Goal: Contribute content: Add original content to the website for others to see

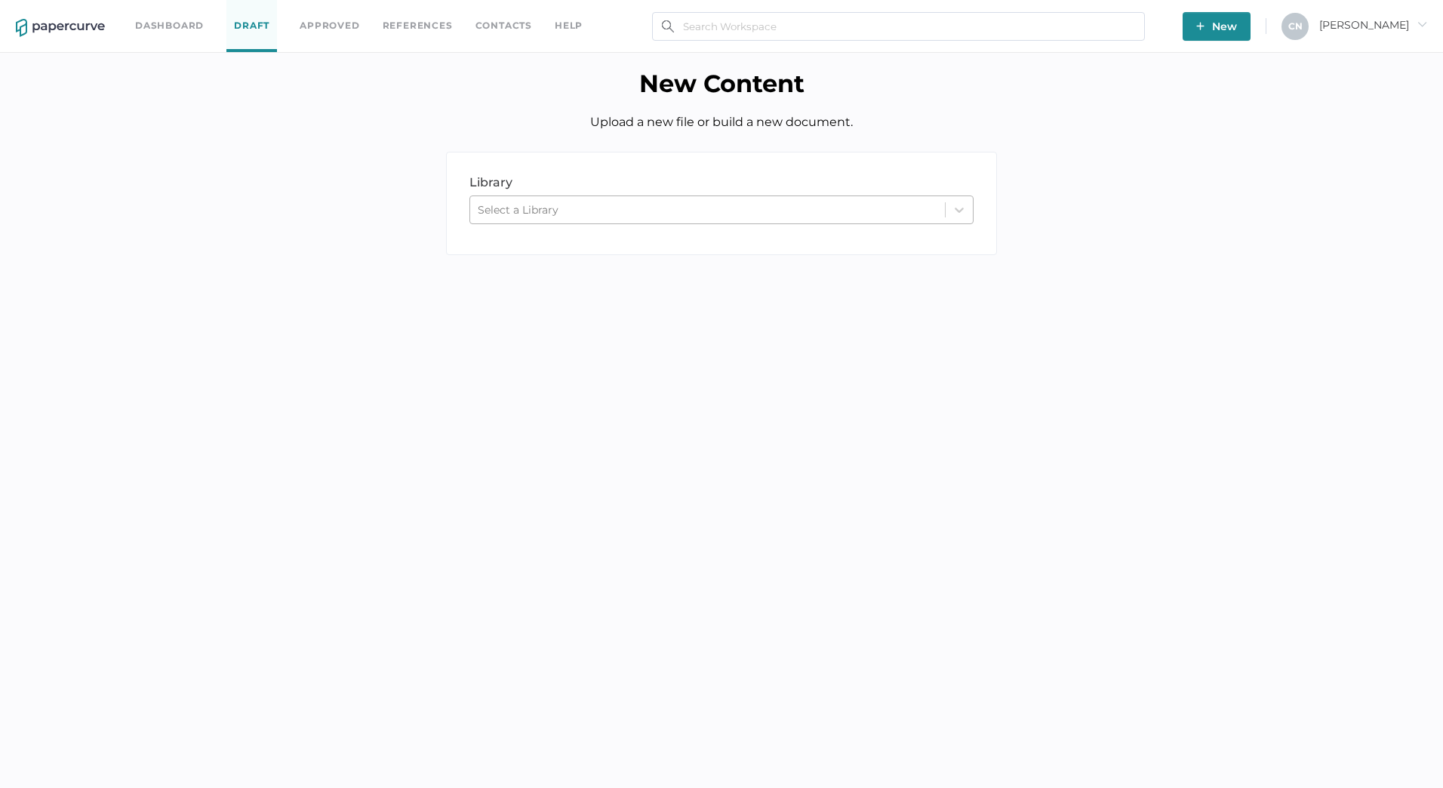
click at [578, 201] on div "Select a Library" at bounding box center [707, 209] width 475 height 23
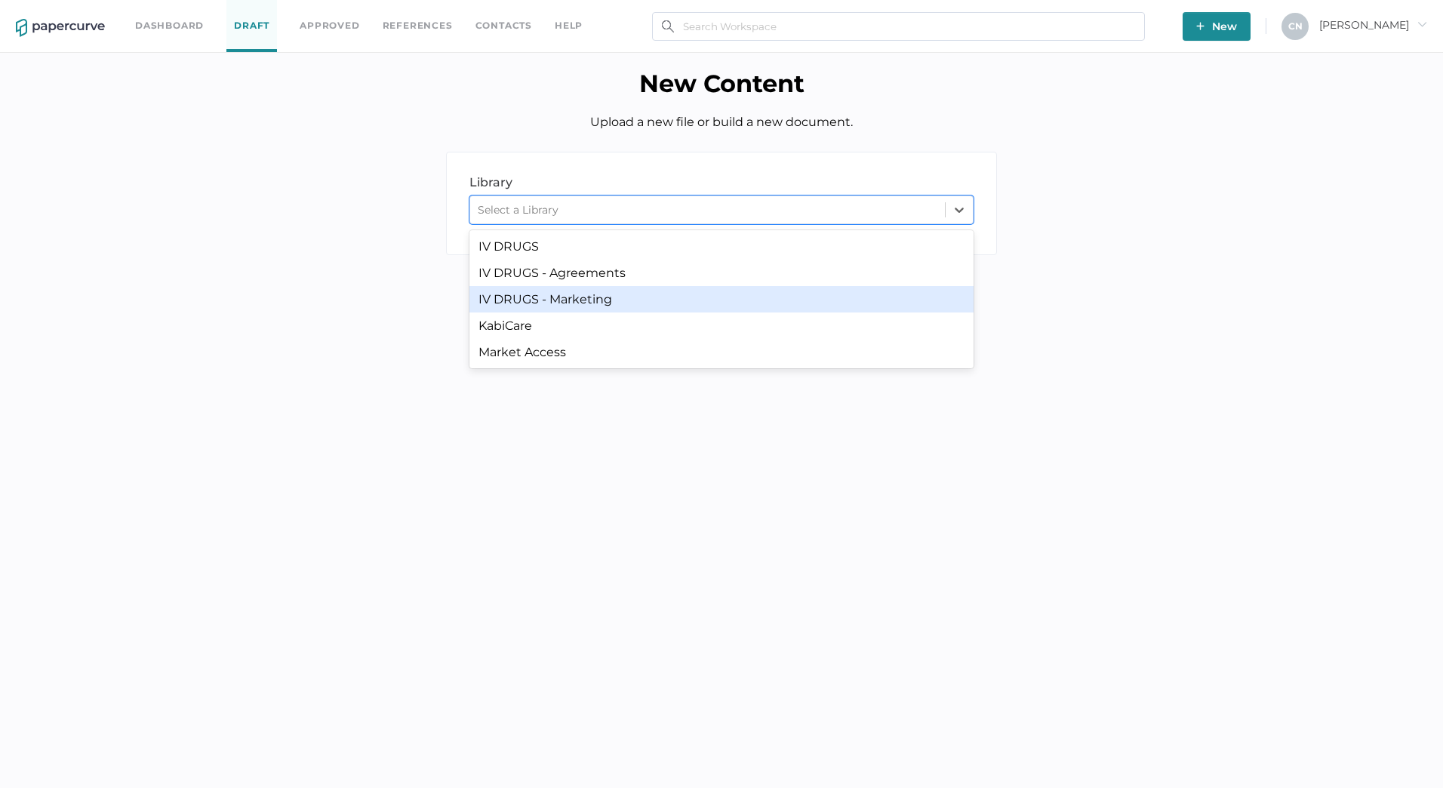
click at [579, 308] on div "IV DRUGS - Marketing" at bounding box center [721, 299] width 504 height 26
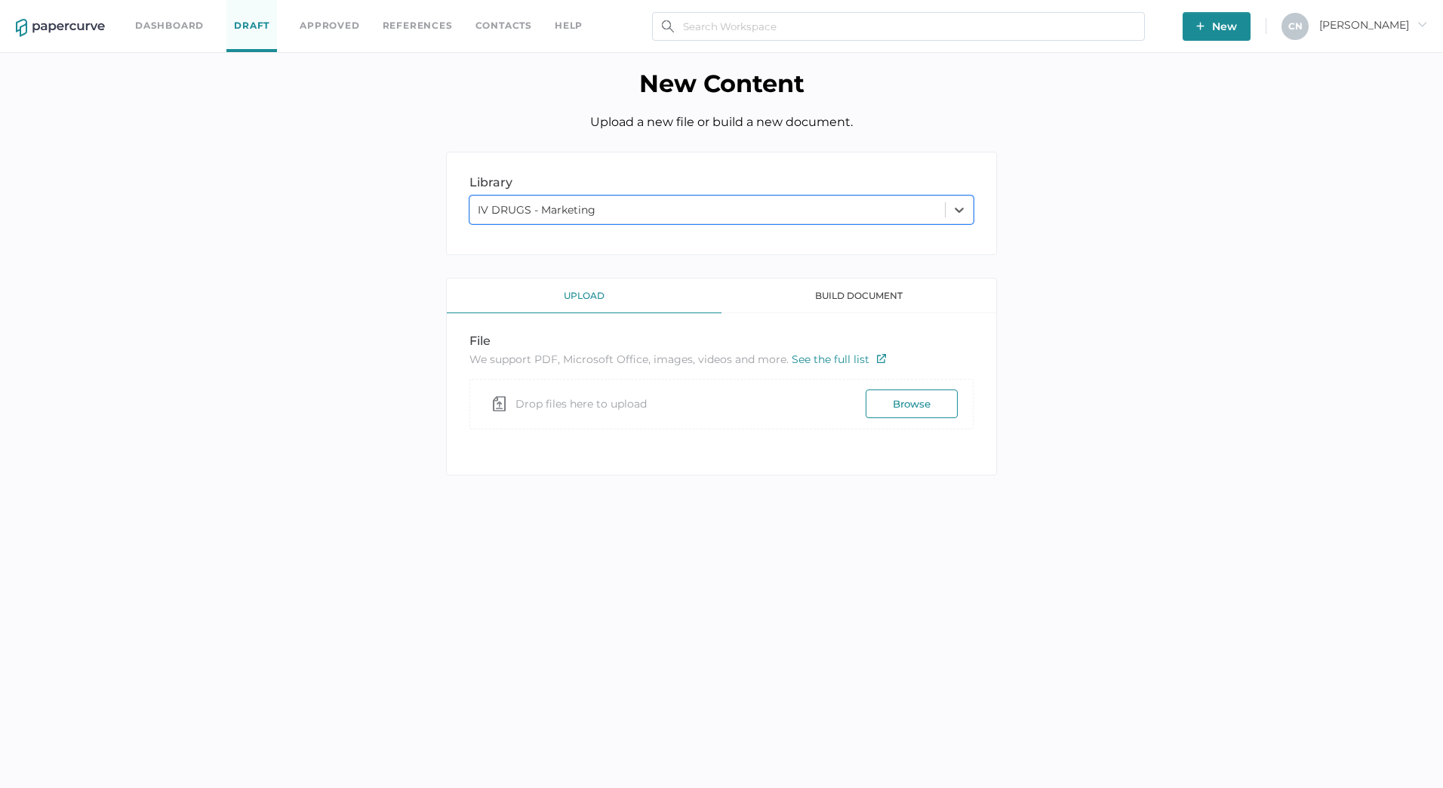
click at [568, 290] on div "upload" at bounding box center [584, 296] width 275 height 35
click at [859, 293] on div "build document" at bounding box center [859, 296] width 275 height 35
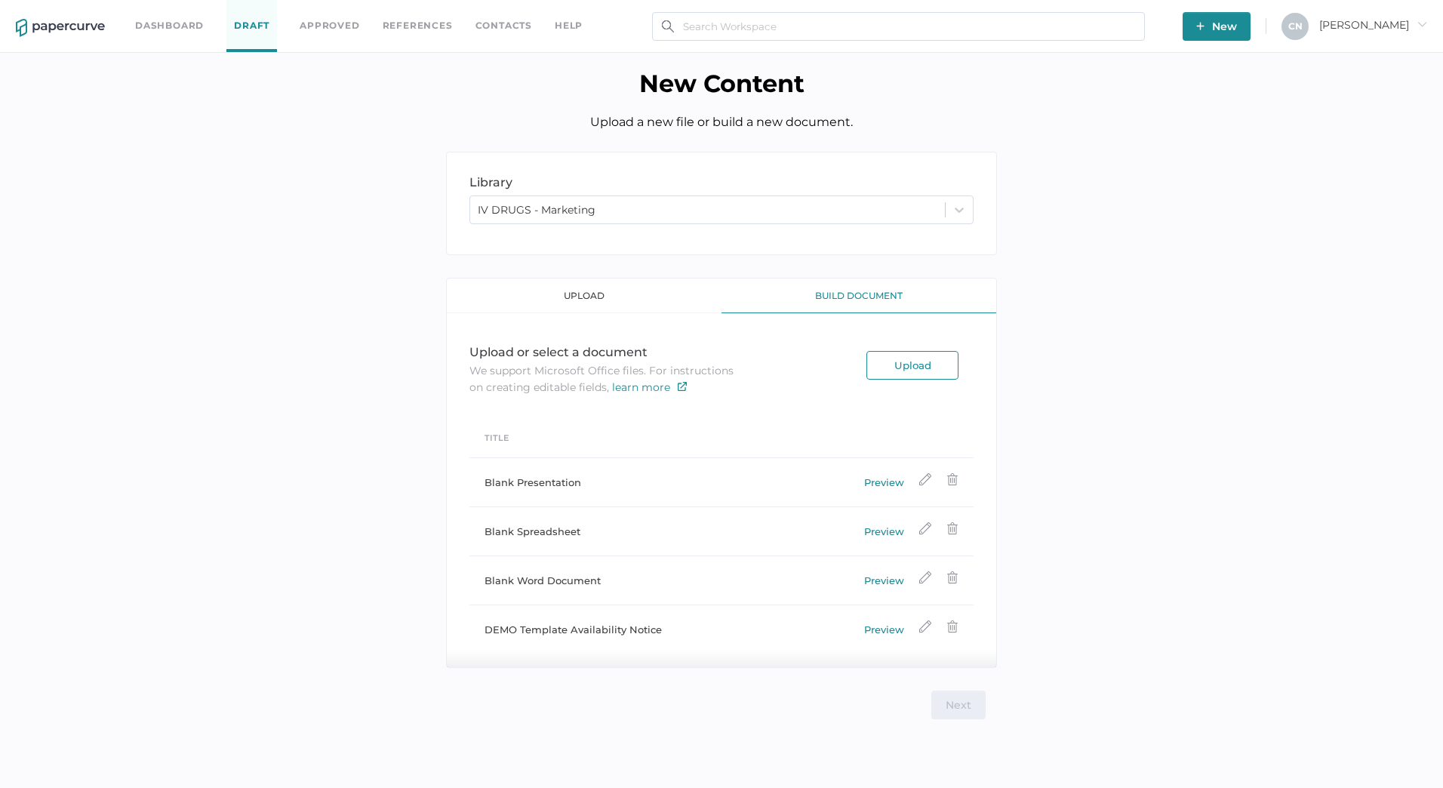
click at [582, 297] on div "upload" at bounding box center [584, 296] width 275 height 35
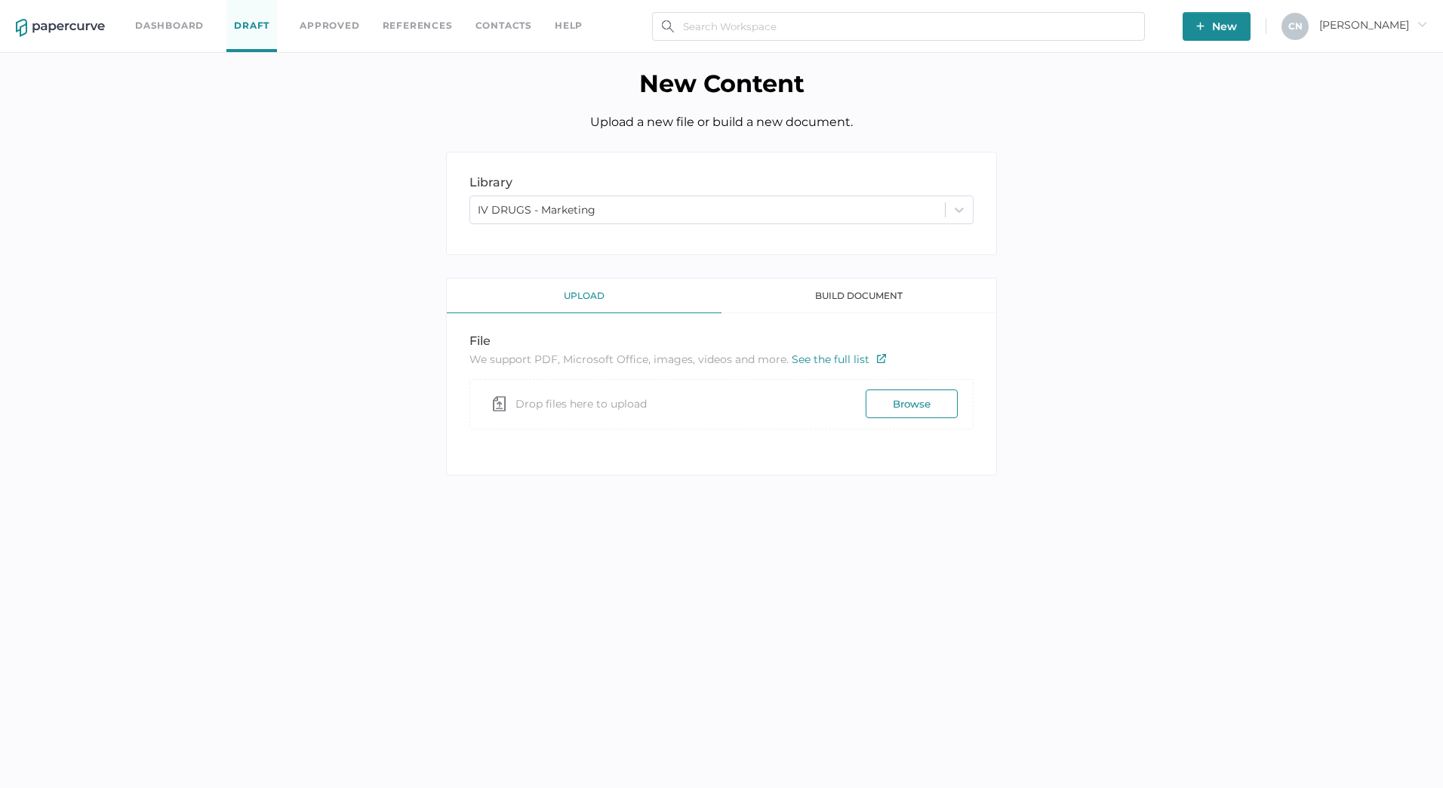
click at [919, 410] on button "Browse" at bounding box center [912, 403] width 92 height 29
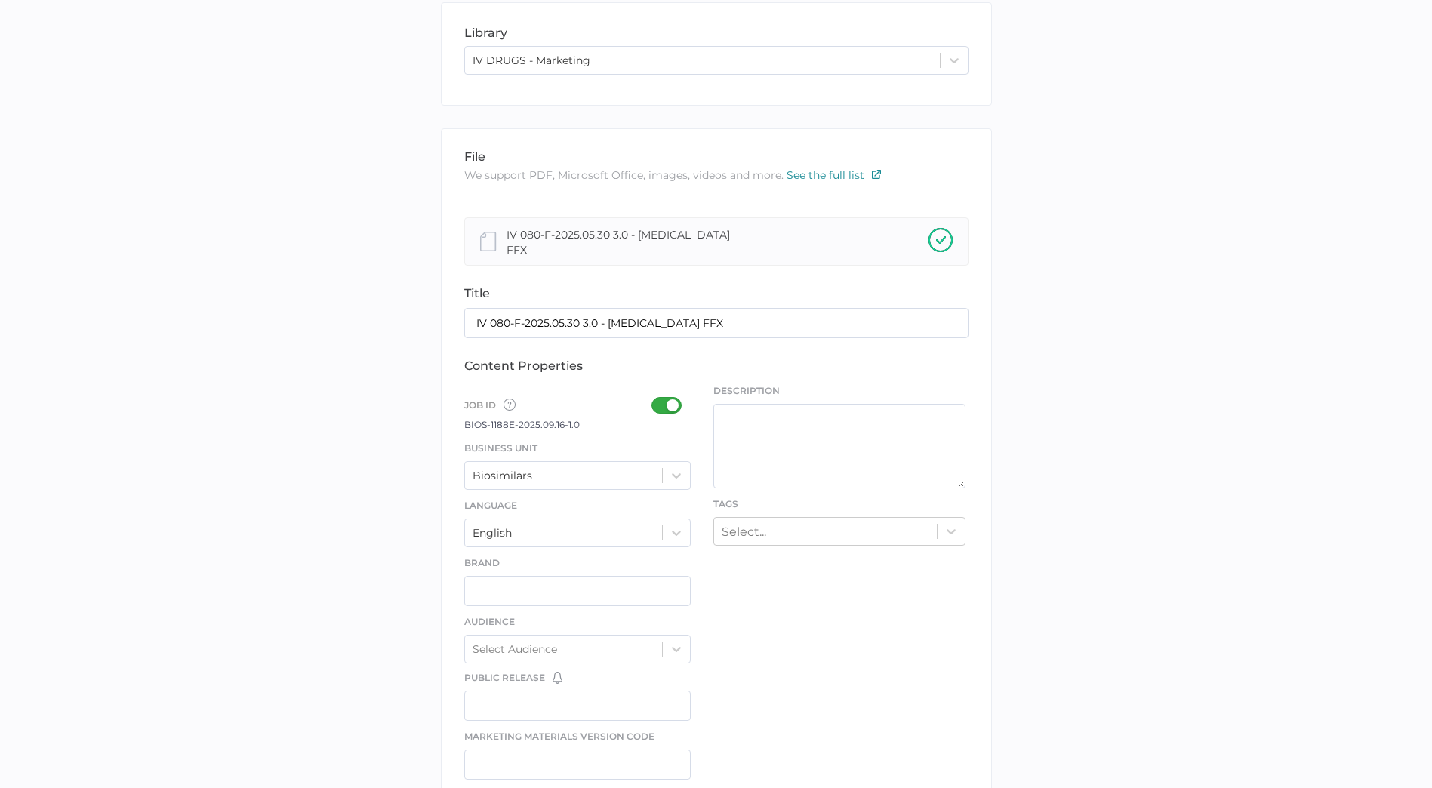
scroll to position [151, 0]
click at [654, 399] on div at bounding box center [670, 403] width 39 height 17
click at [654, 398] on input "checkbox" at bounding box center [654, 398] width 0 height 0
click at [669, 401] on div at bounding box center [670, 403] width 39 height 17
click at [654, 398] on input "checkbox" at bounding box center [654, 398] width 0 height 0
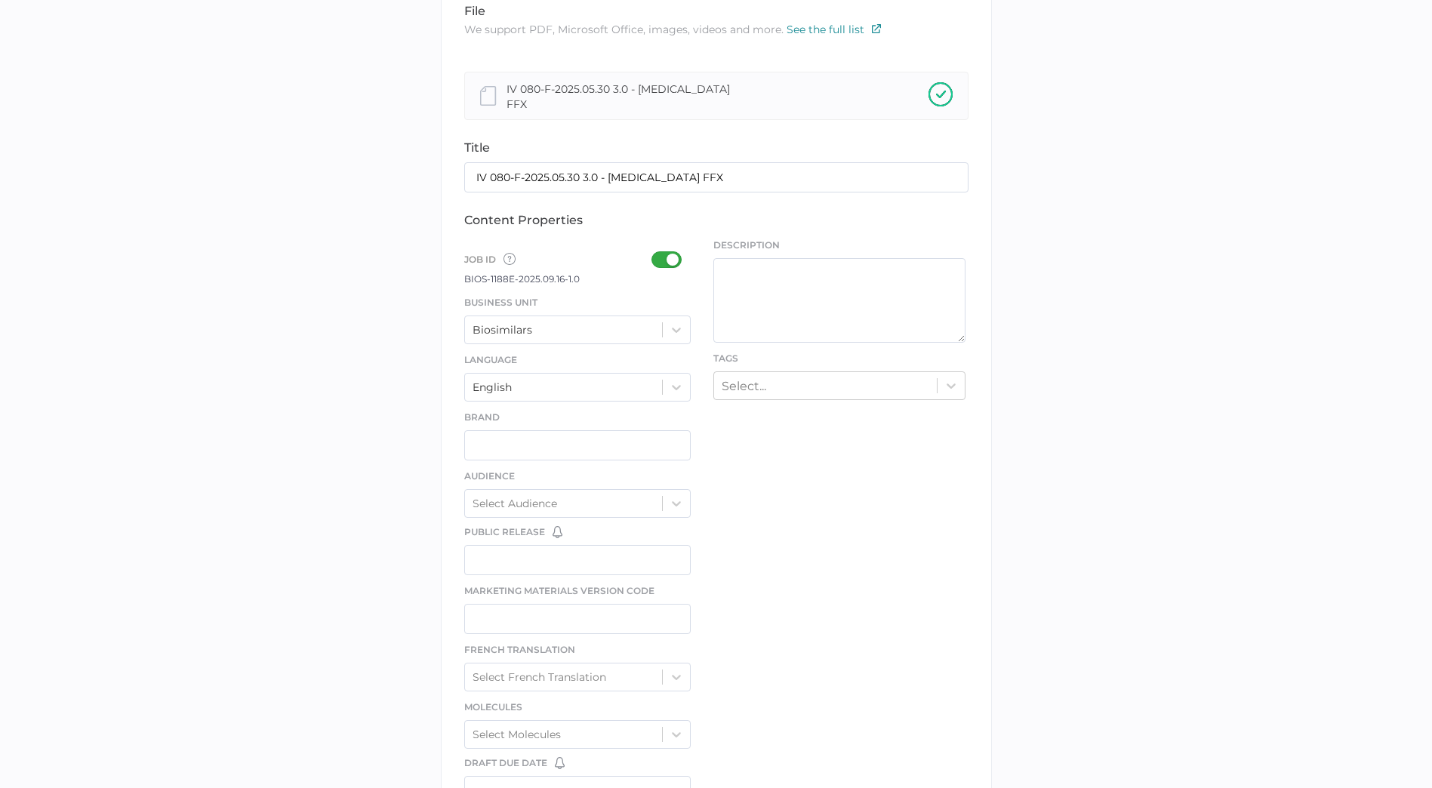
scroll to position [302, 0]
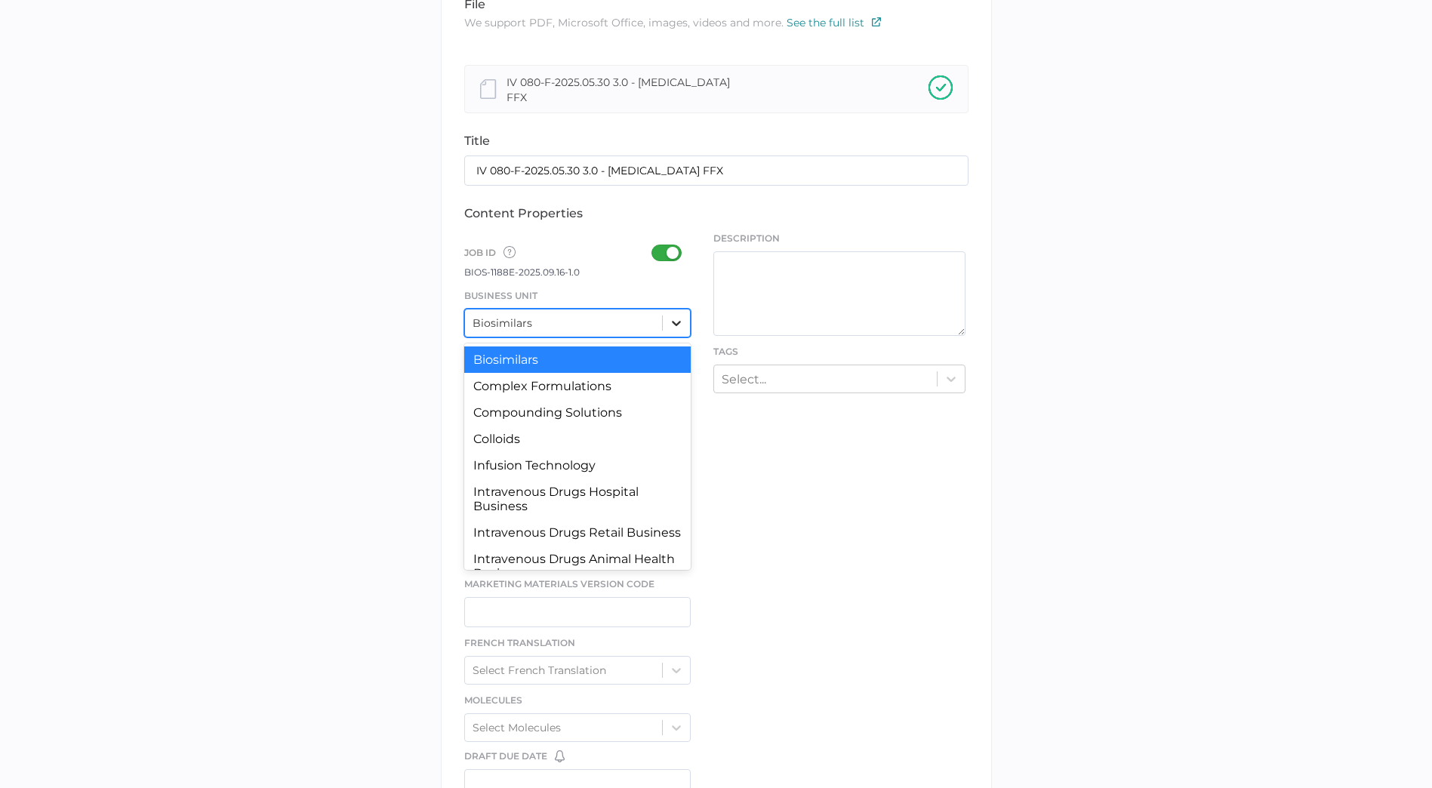
click at [680, 319] on icon at bounding box center [676, 322] width 15 height 15
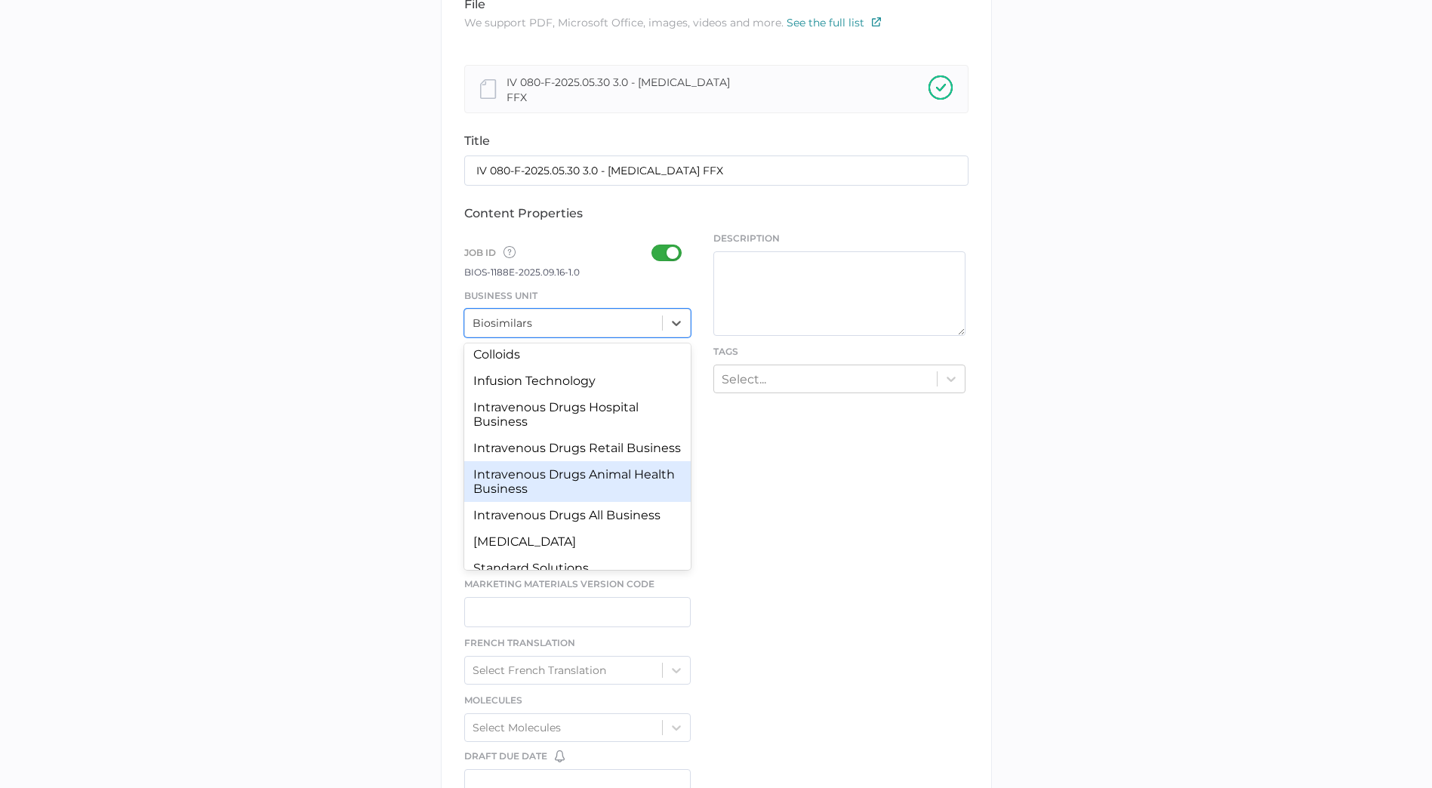
scroll to position [64, 0]
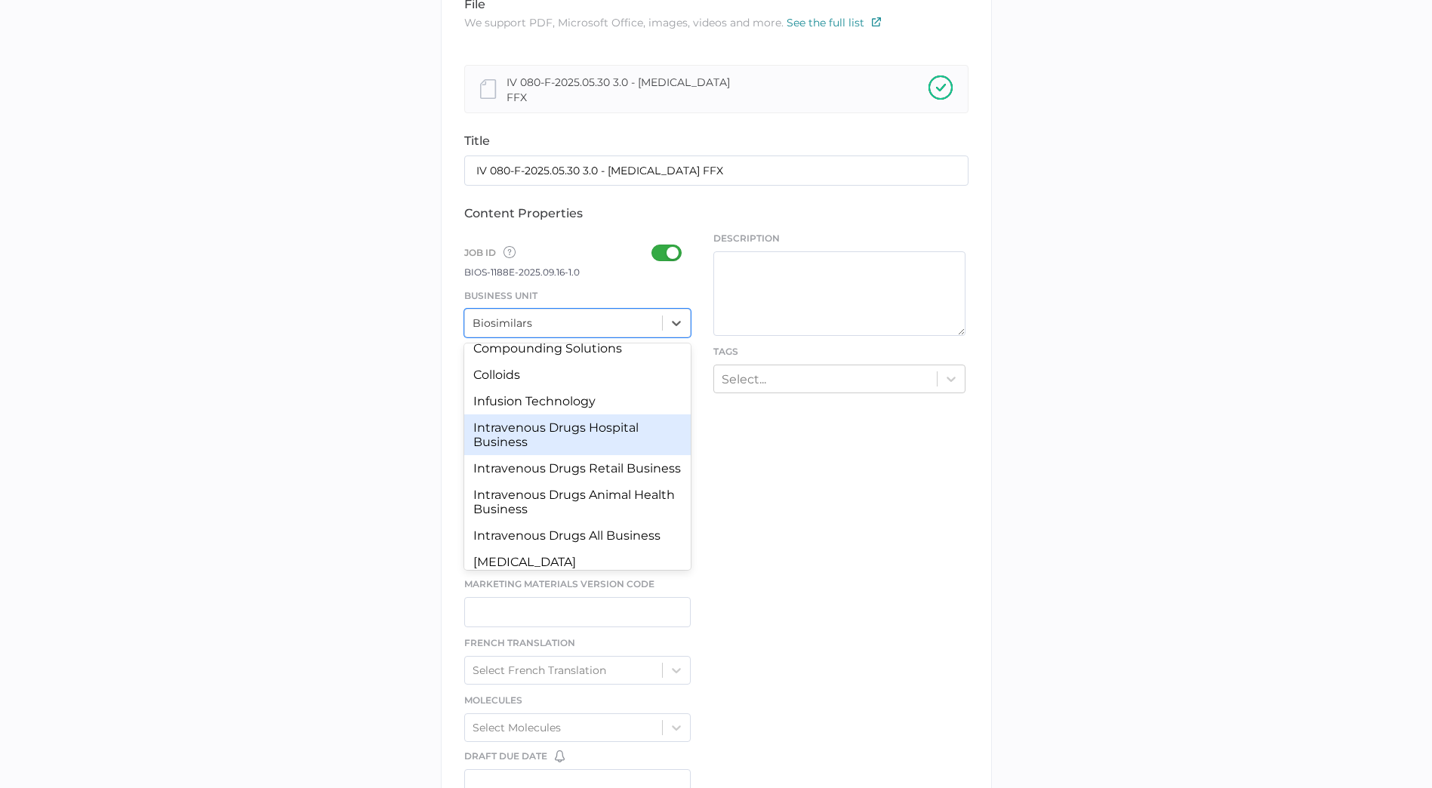
click at [597, 441] on div "Intravenous Drugs Hospital Business" at bounding box center [577, 434] width 227 height 41
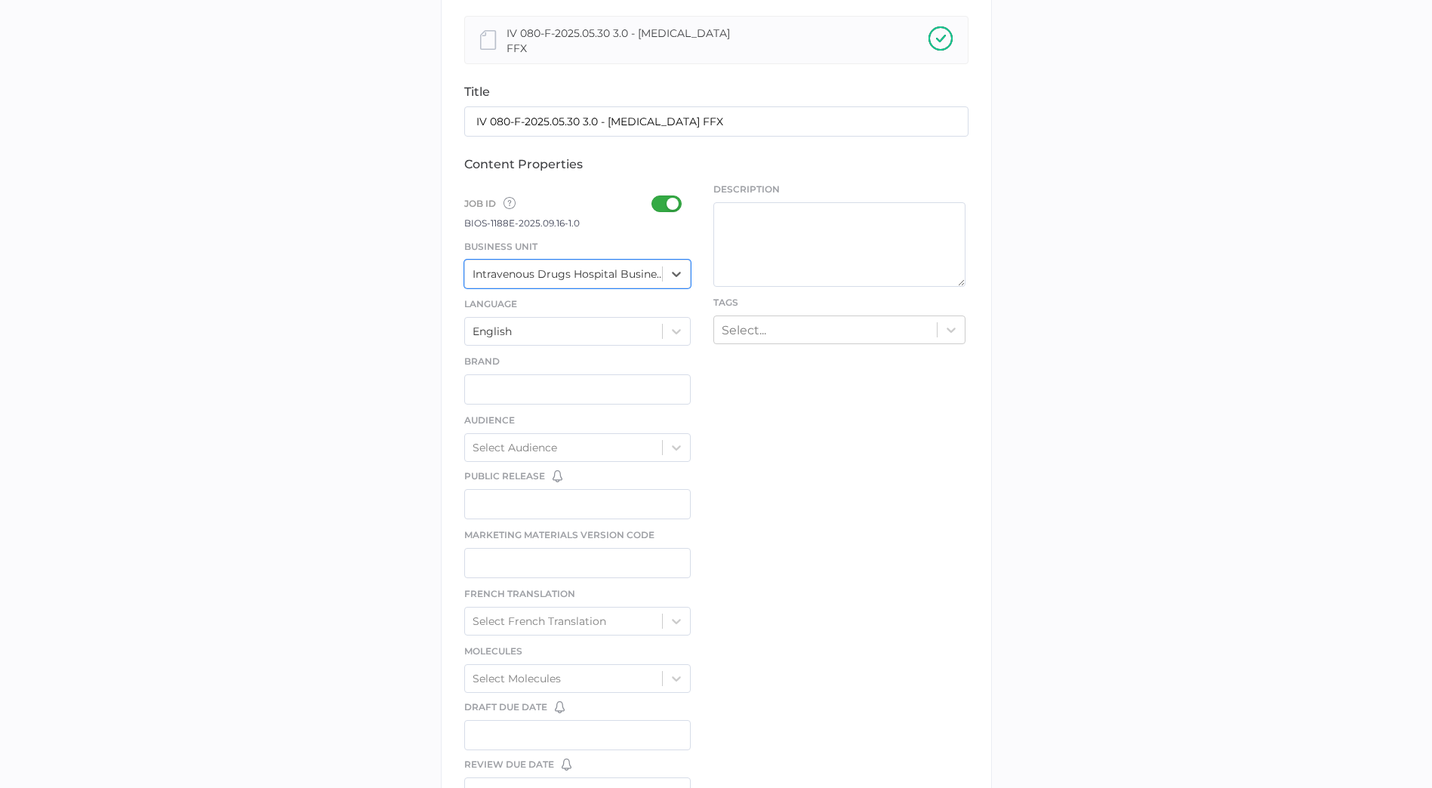
scroll to position [377, 0]
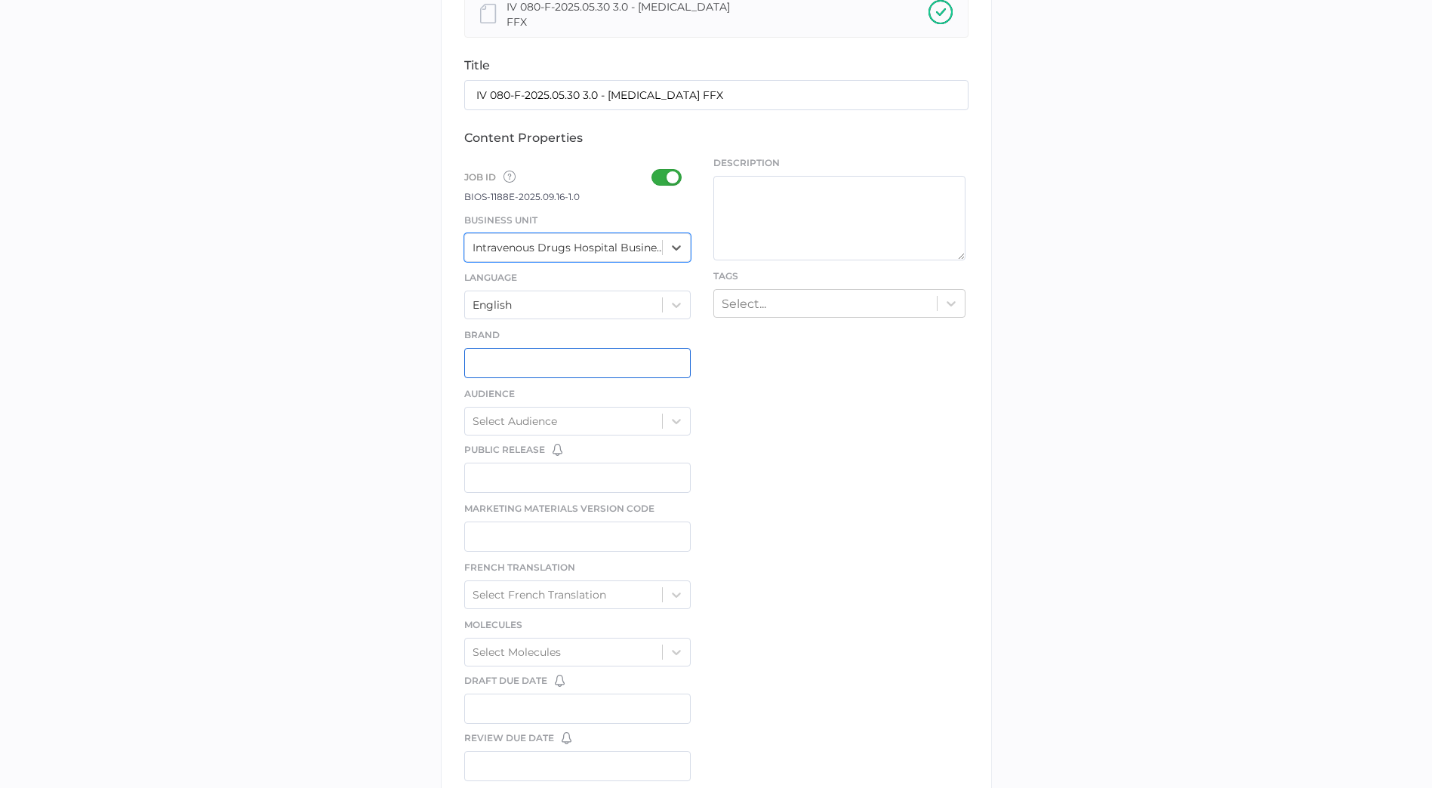
click at [597, 367] on input "text" at bounding box center [577, 363] width 227 height 30
click at [590, 424] on div "Select Audience" at bounding box center [564, 421] width 198 height 23
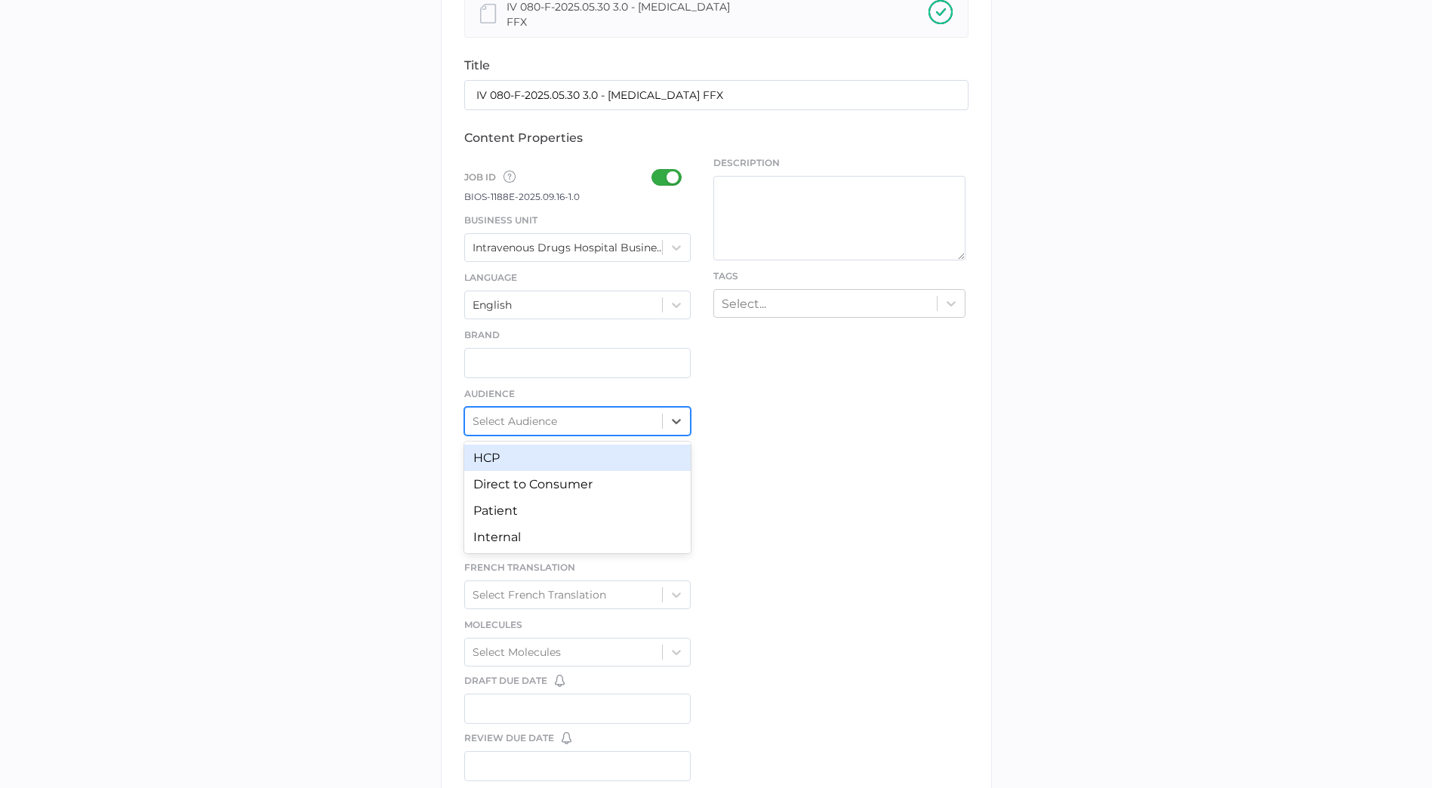
click at [590, 421] on div "Select Audience" at bounding box center [564, 421] width 198 height 23
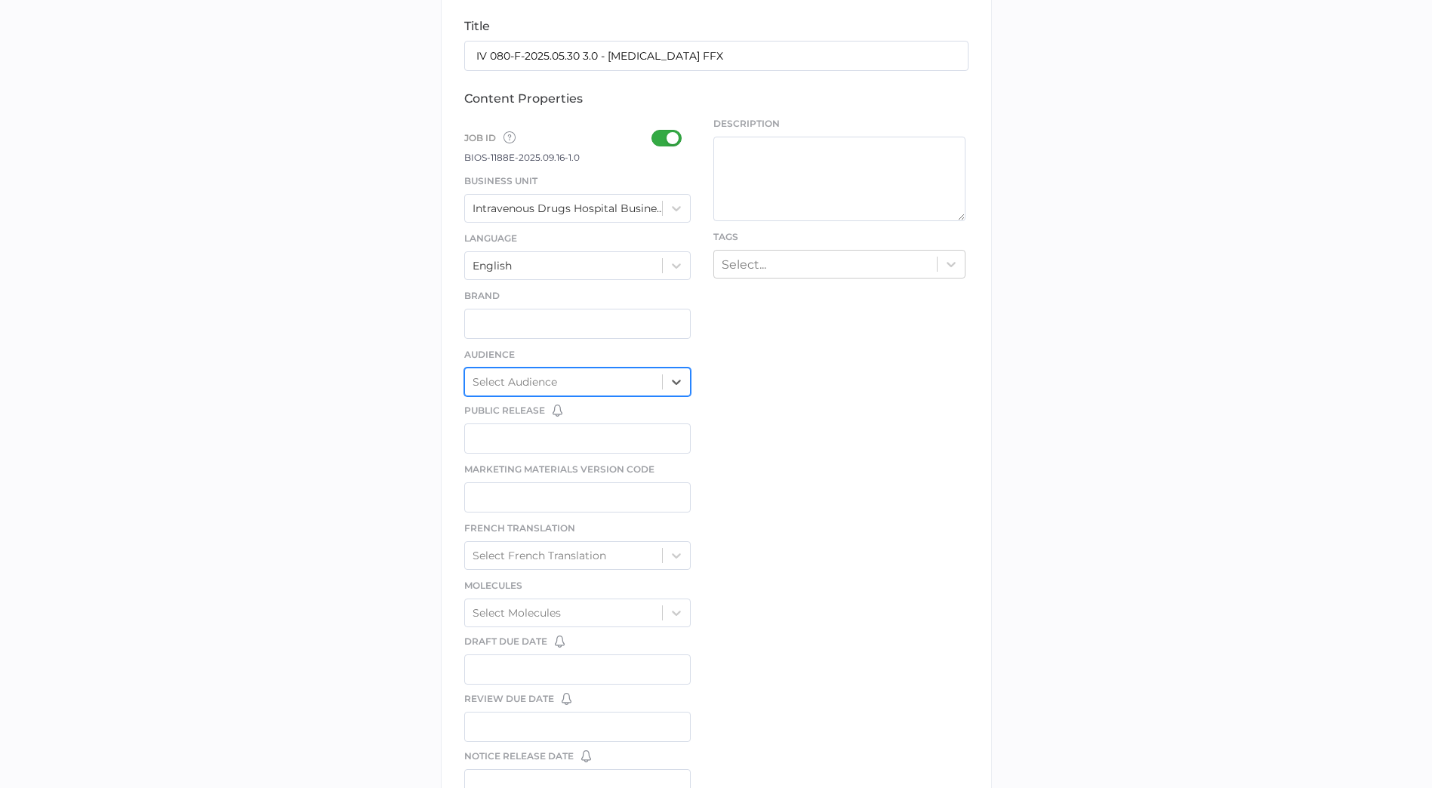
scroll to position [453, 0]
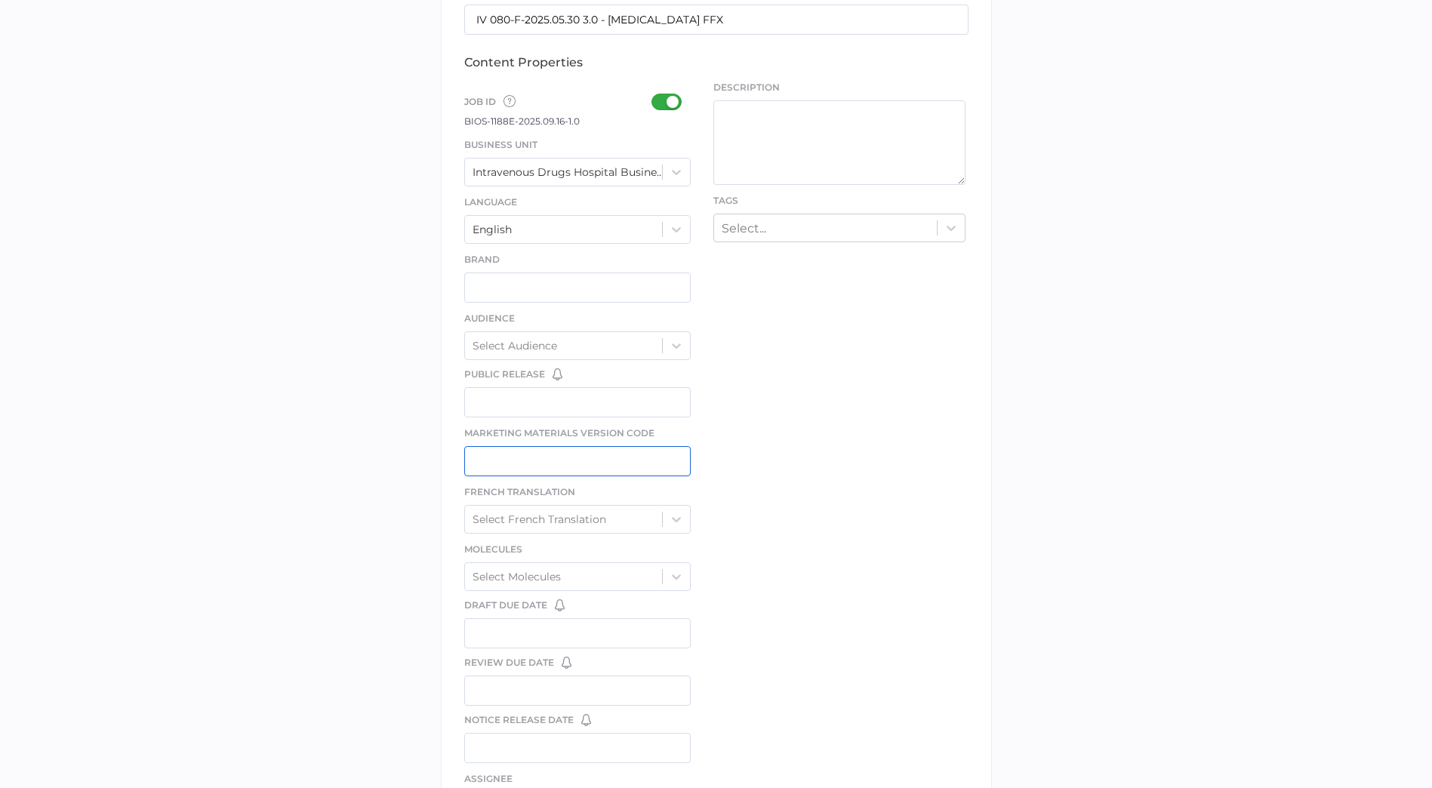
click at [587, 462] on input "text" at bounding box center [577, 461] width 227 height 30
type input "IV 080-E-2025.05.30 3.0"
type input "Fresenius Kabi Stock Status Report [DATE]"
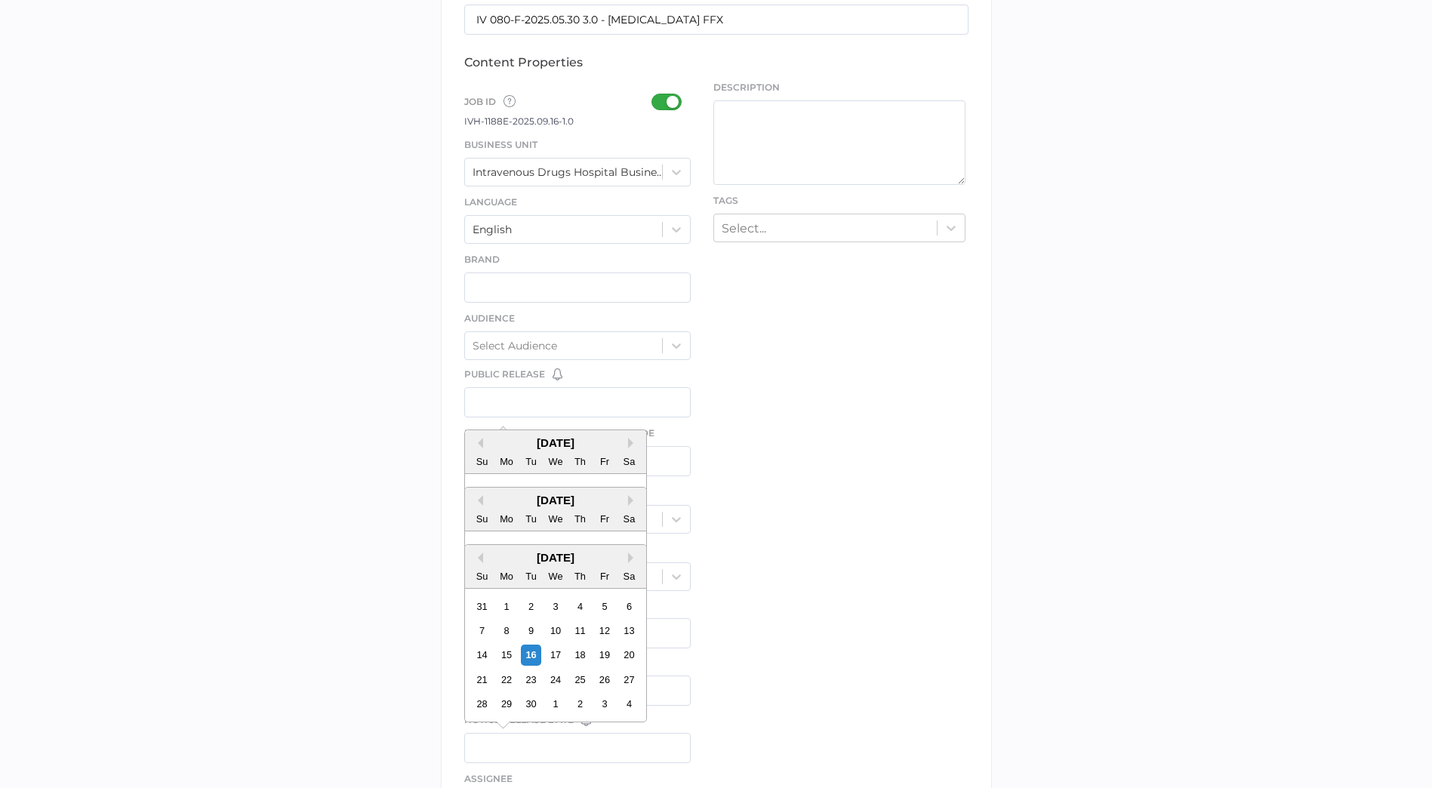
click at [735, 484] on div "file We support PDF, Microsoft Office, images, videos and more. See the full li…" at bounding box center [716, 339] width 551 height 1028
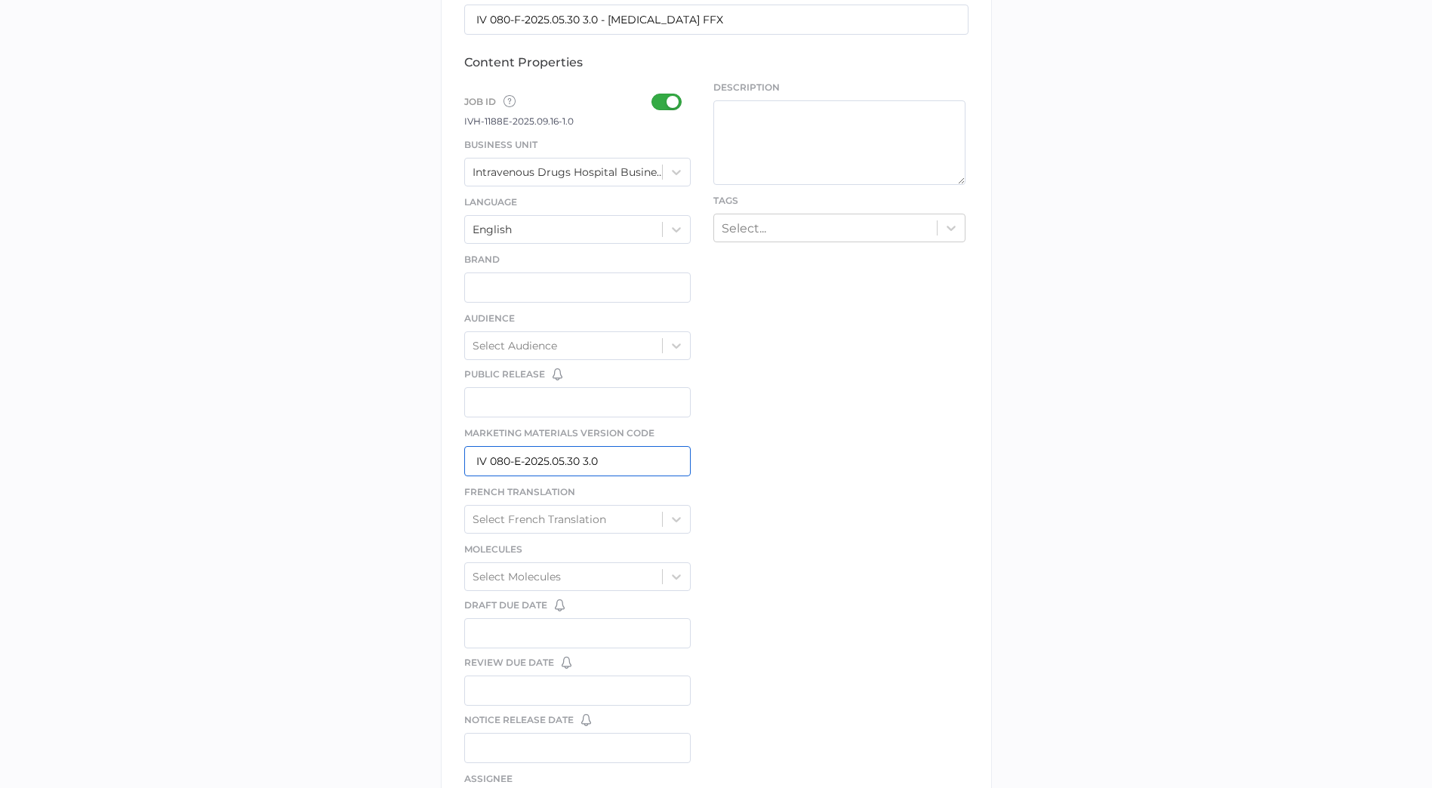
click at [519, 460] on input "IV 080-E-2025.05.30 3.0" at bounding box center [577, 461] width 227 height 30
click at [520, 457] on input "IV 080-E-2025.05.30 3.0" at bounding box center [577, 461] width 227 height 30
type input "IV 080-F-2025.05.30 3.0"
click at [916, 540] on div "file We support PDF, Microsoft Office, images, videos and more. See the full li…" at bounding box center [716, 339] width 551 height 1028
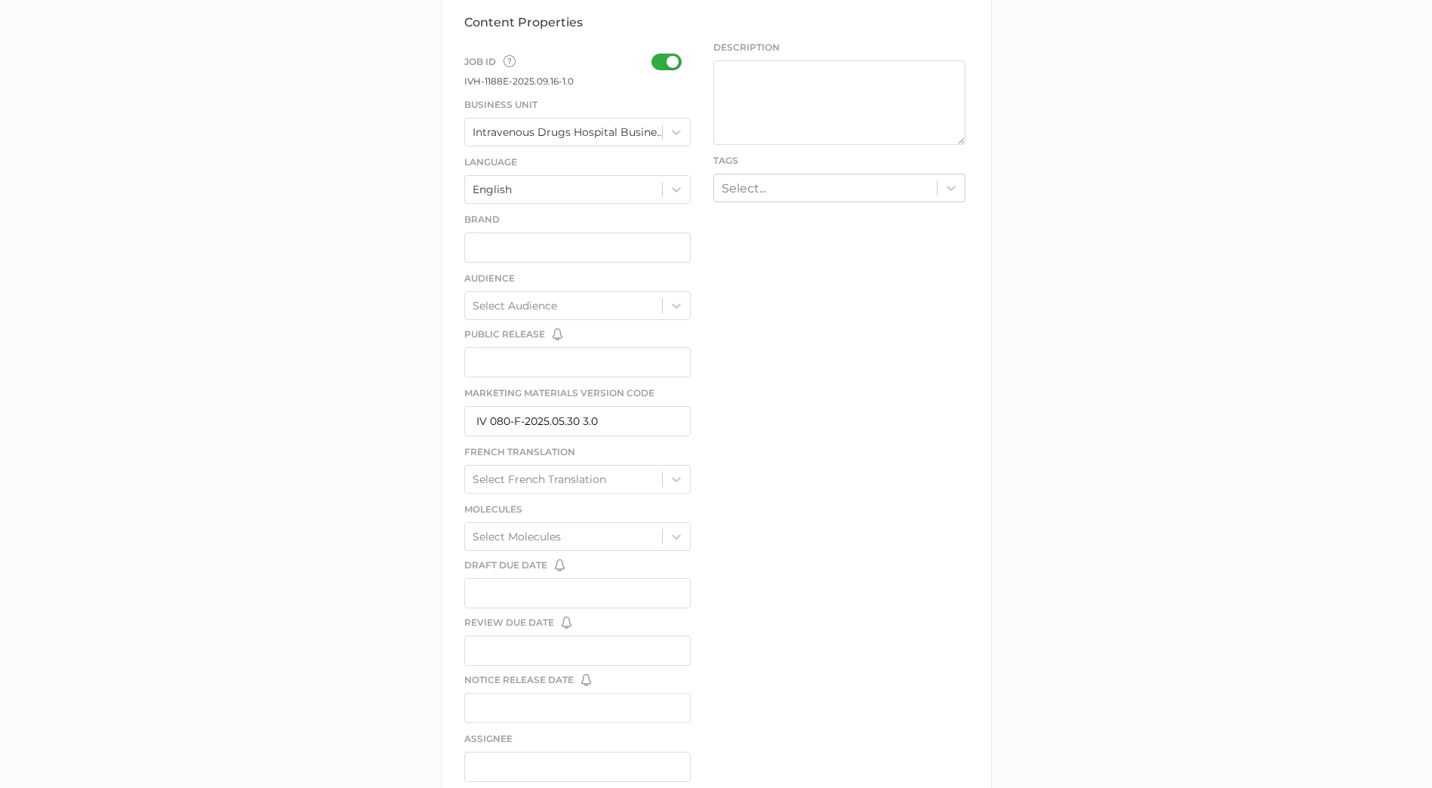
scroll to position [528, 0]
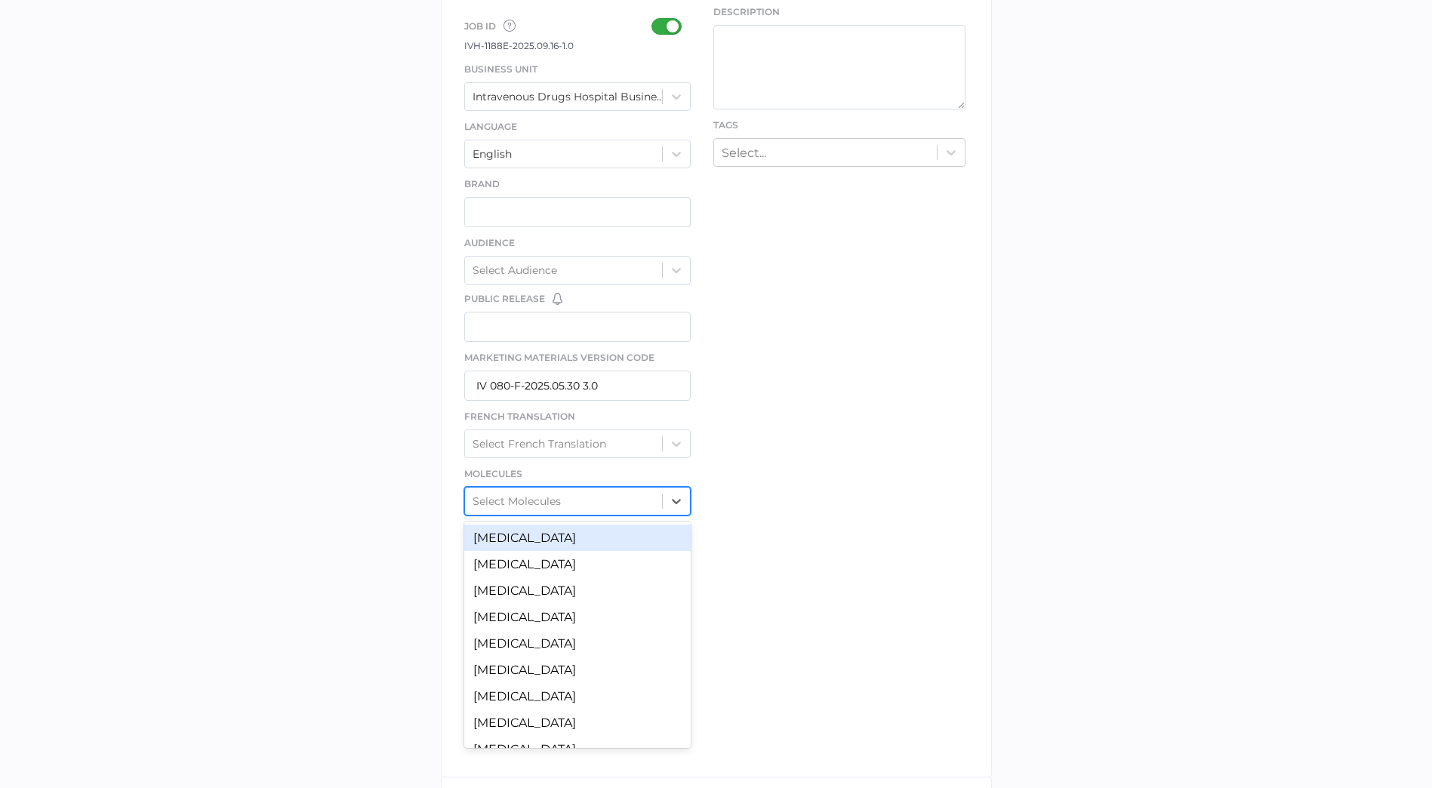
click at [614, 503] on div "Select Molecules" at bounding box center [564, 501] width 198 height 23
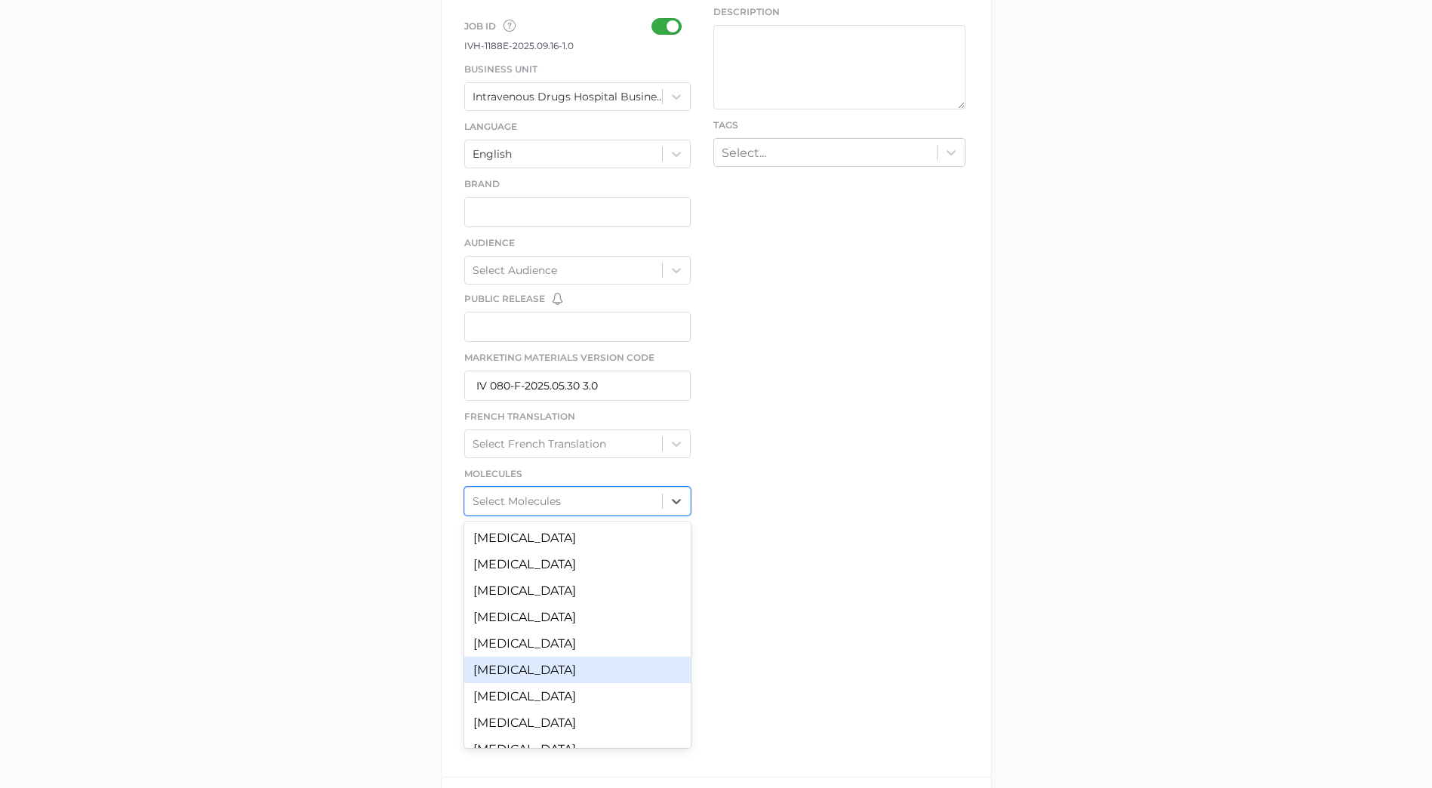
click at [575, 662] on div "[MEDICAL_DATA]" at bounding box center [577, 670] width 227 height 26
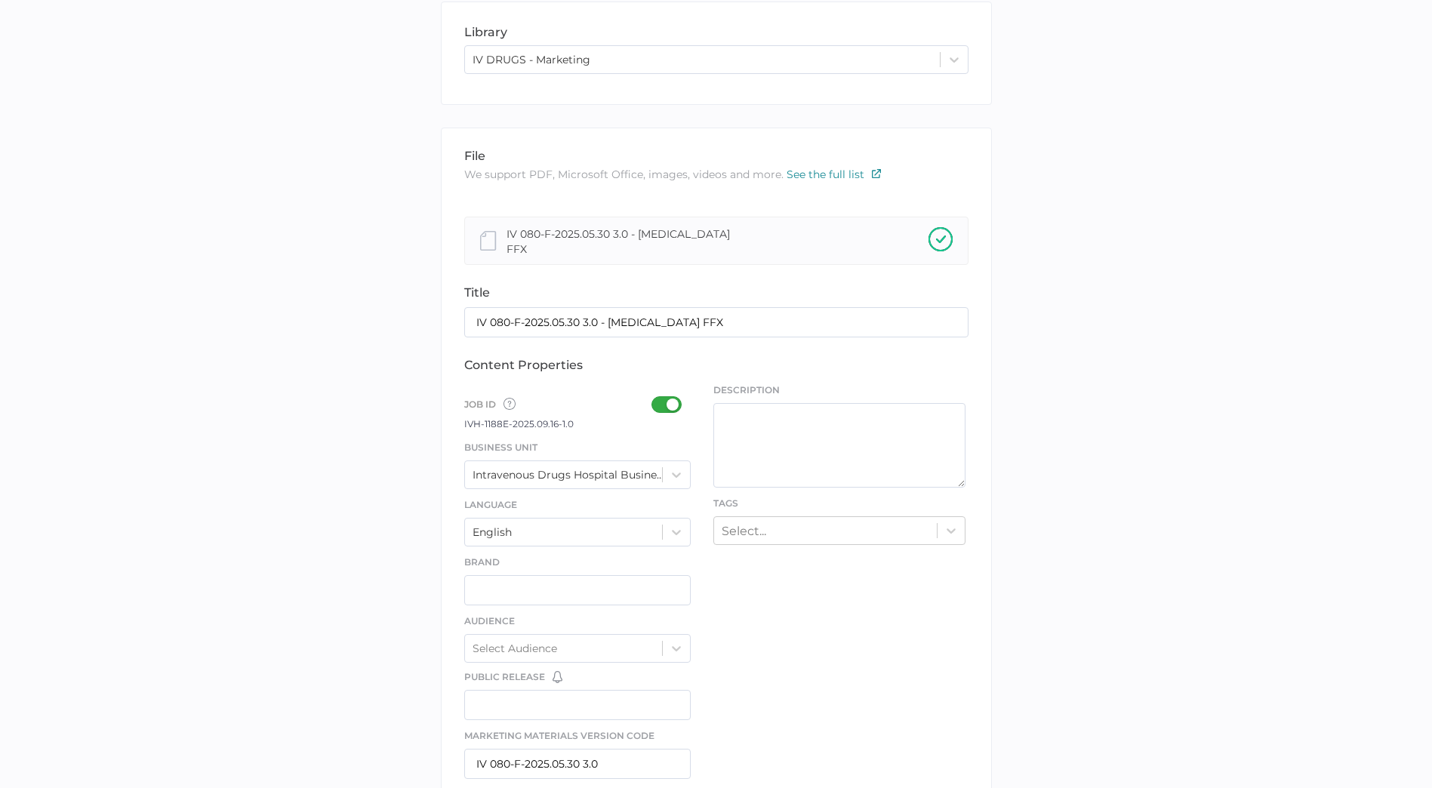
scroll to position [151, 0]
click at [823, 534] on div "Select..." at bounding box center [825, 529] width 223 height 23
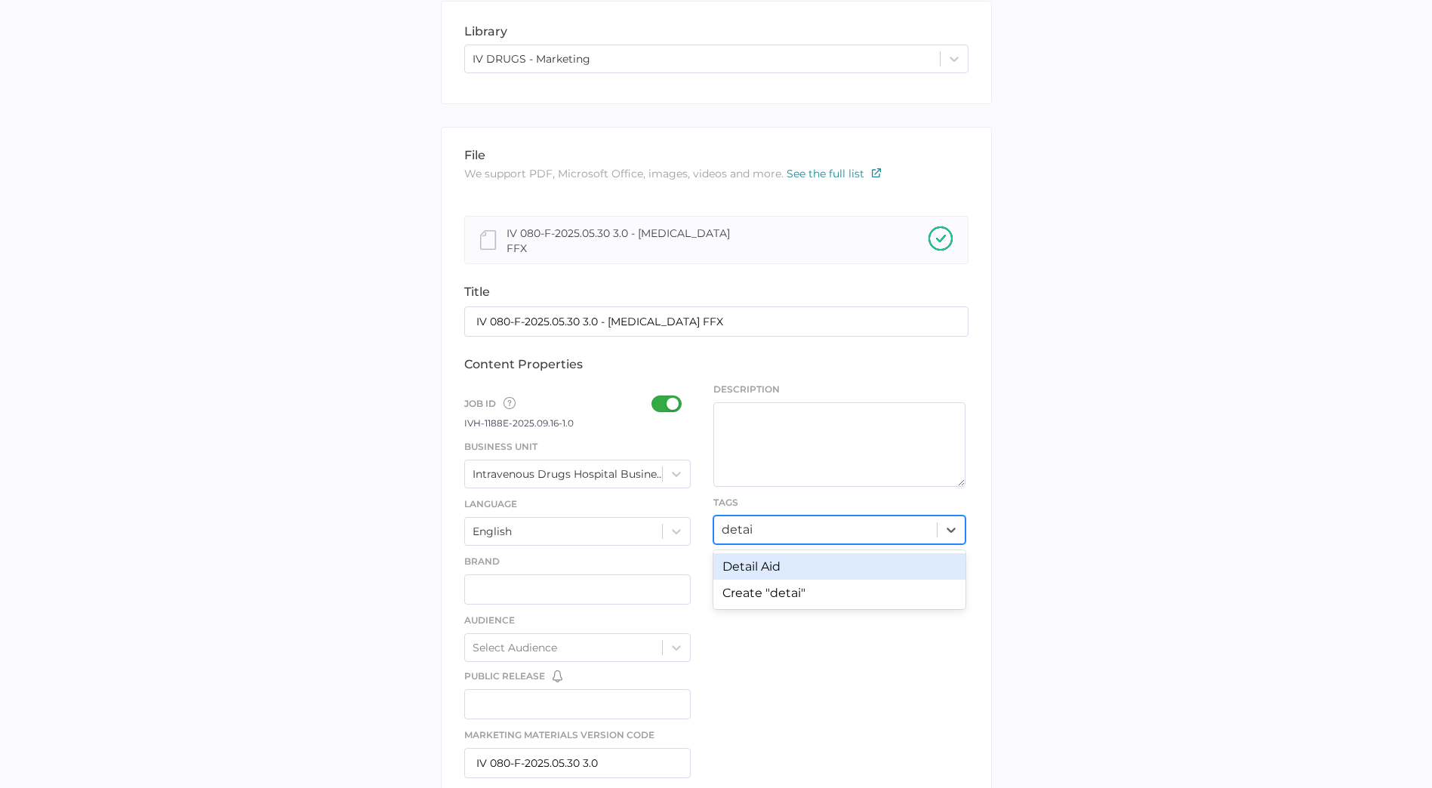
type input "detail"
click at [816, 563] on div "Detail Aid" at bounding box center [839, 566] width 252 height 26
click at [917, 564] on div "file We support PDF, Microsoft Office, images, videos and more. See the full li…" at bounding box center [716, 641] width 551 height 1028
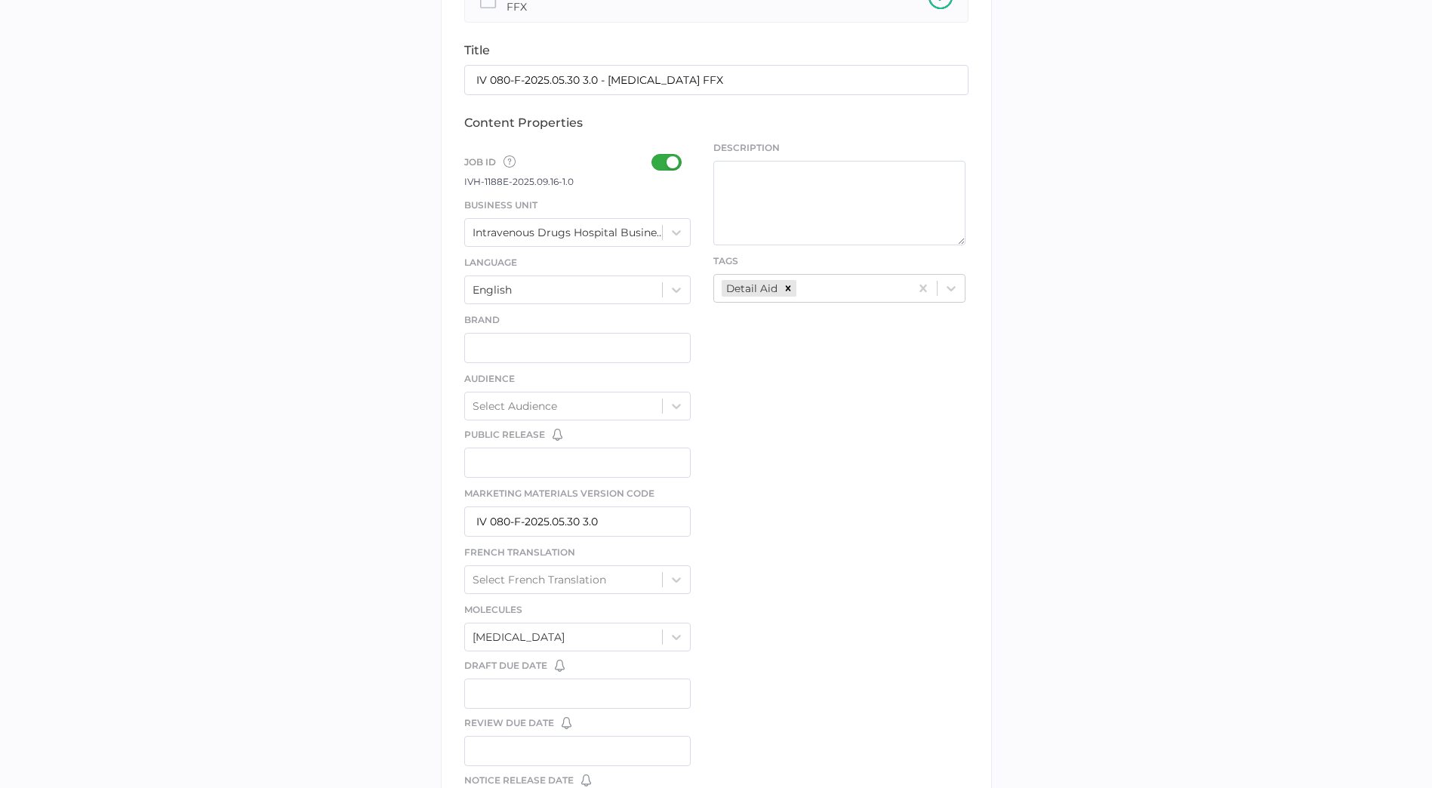
scroll to position [668, 0]
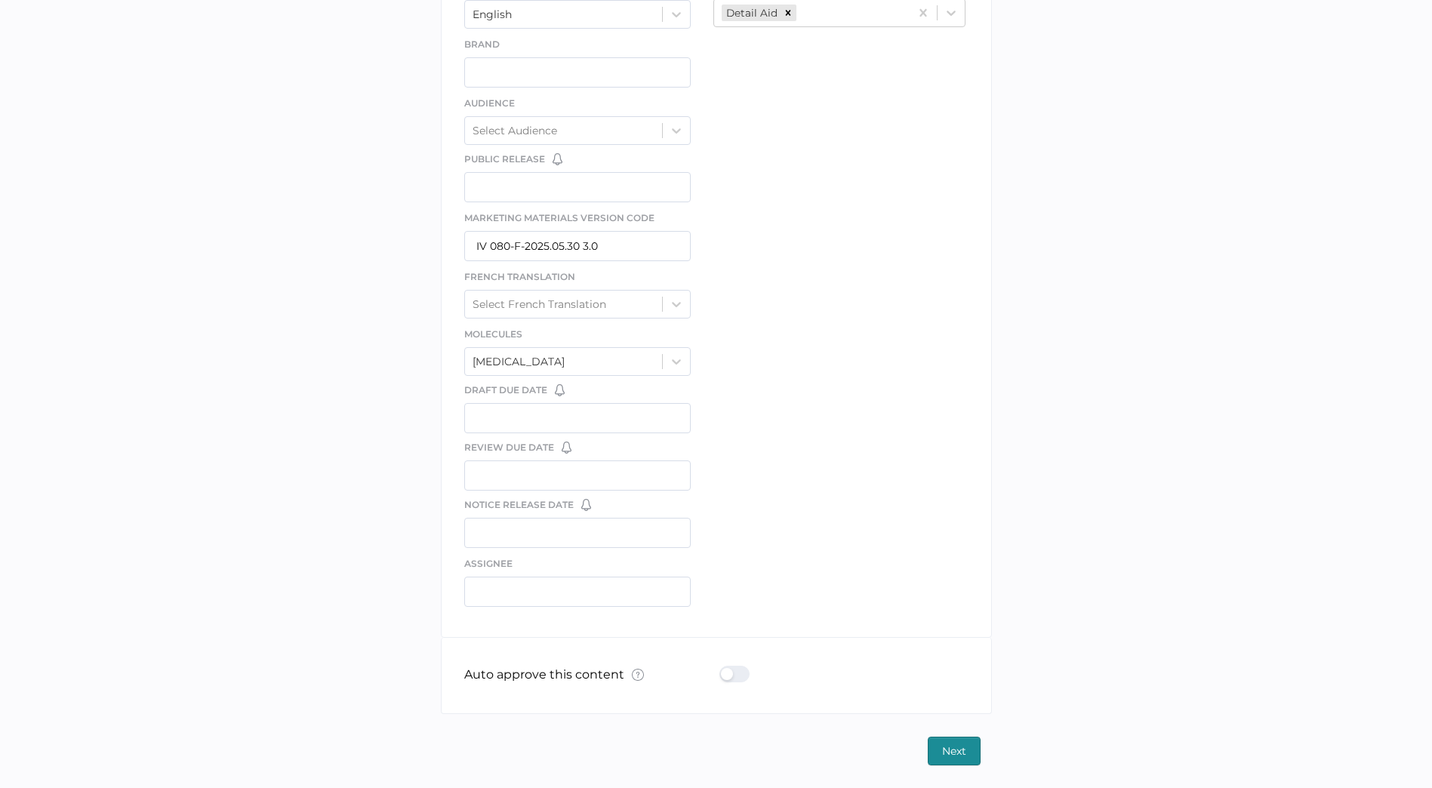
click at [977, 743] on button "Next" at bounding box center [954, 751] width 53 height 29
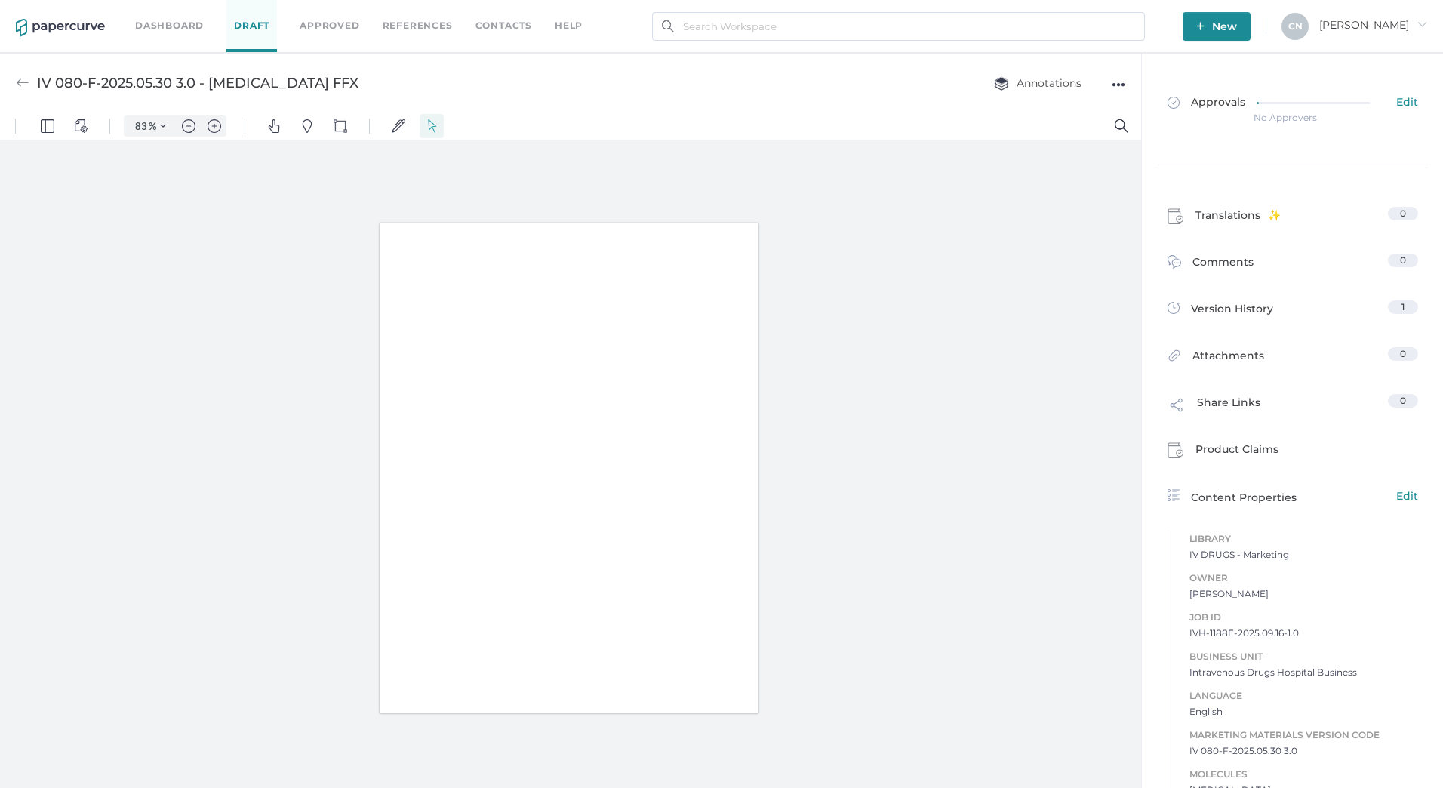
type input "83"
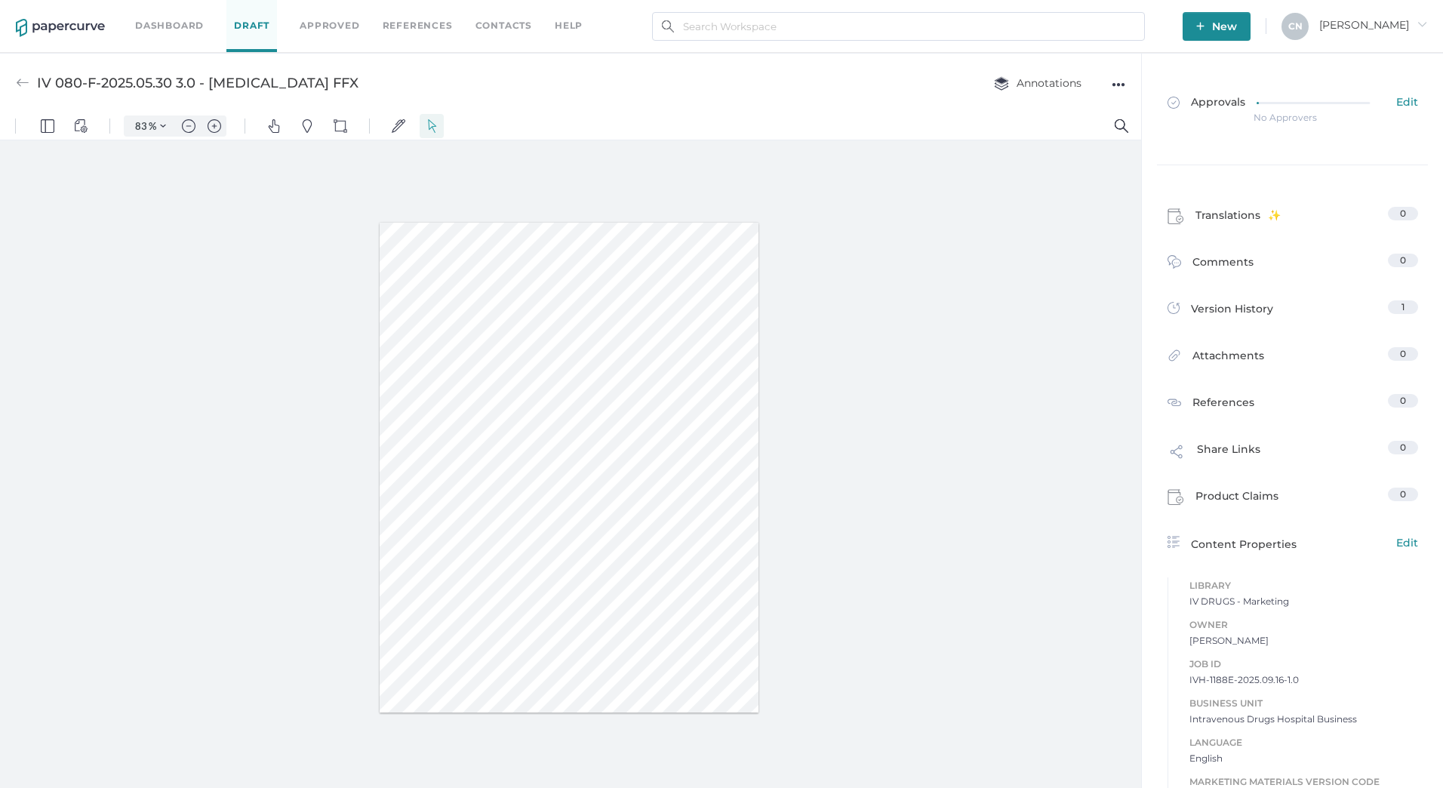
click at [26, 81] on img at bounding box center [23, 83] width 14 height 14
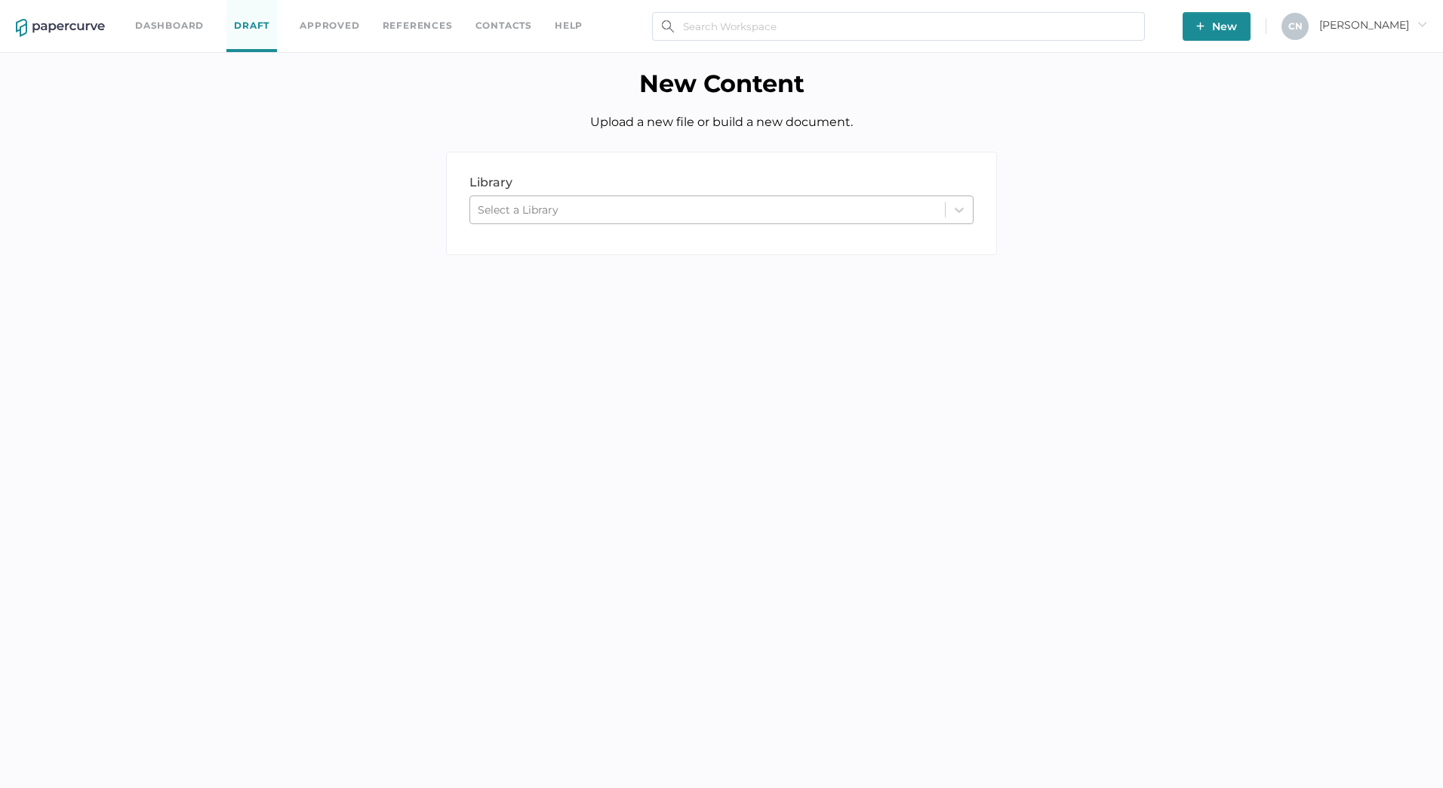
click at [591, 210] on div "Select a Library" at bounding box center [707, 209] width 475 height 23
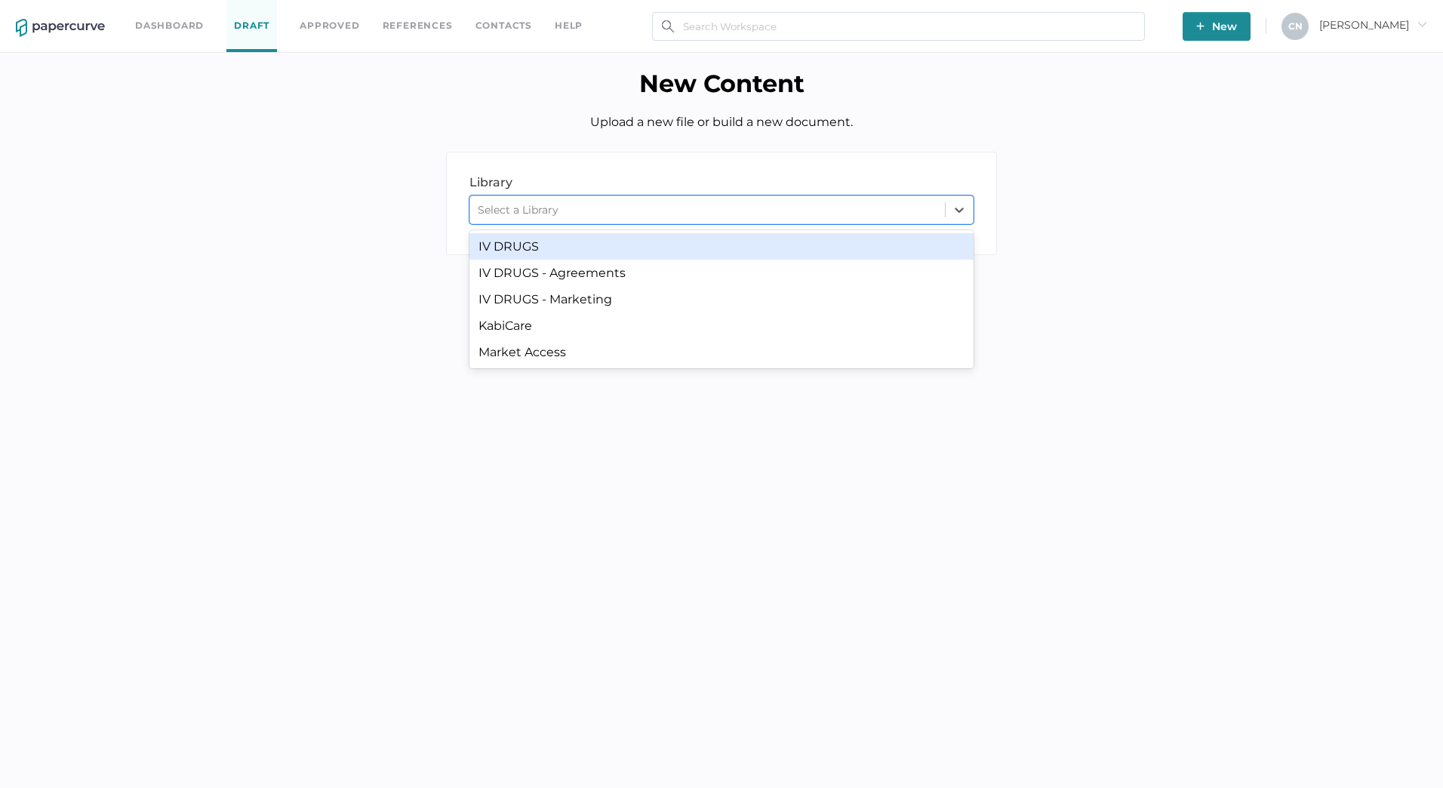
click at [579, 167] on div "library LIBRARY option IV DRUGS focused, 1 of 5. 5 results available. Use Up an…" at bounding box center [721, 203] width 551 height 103
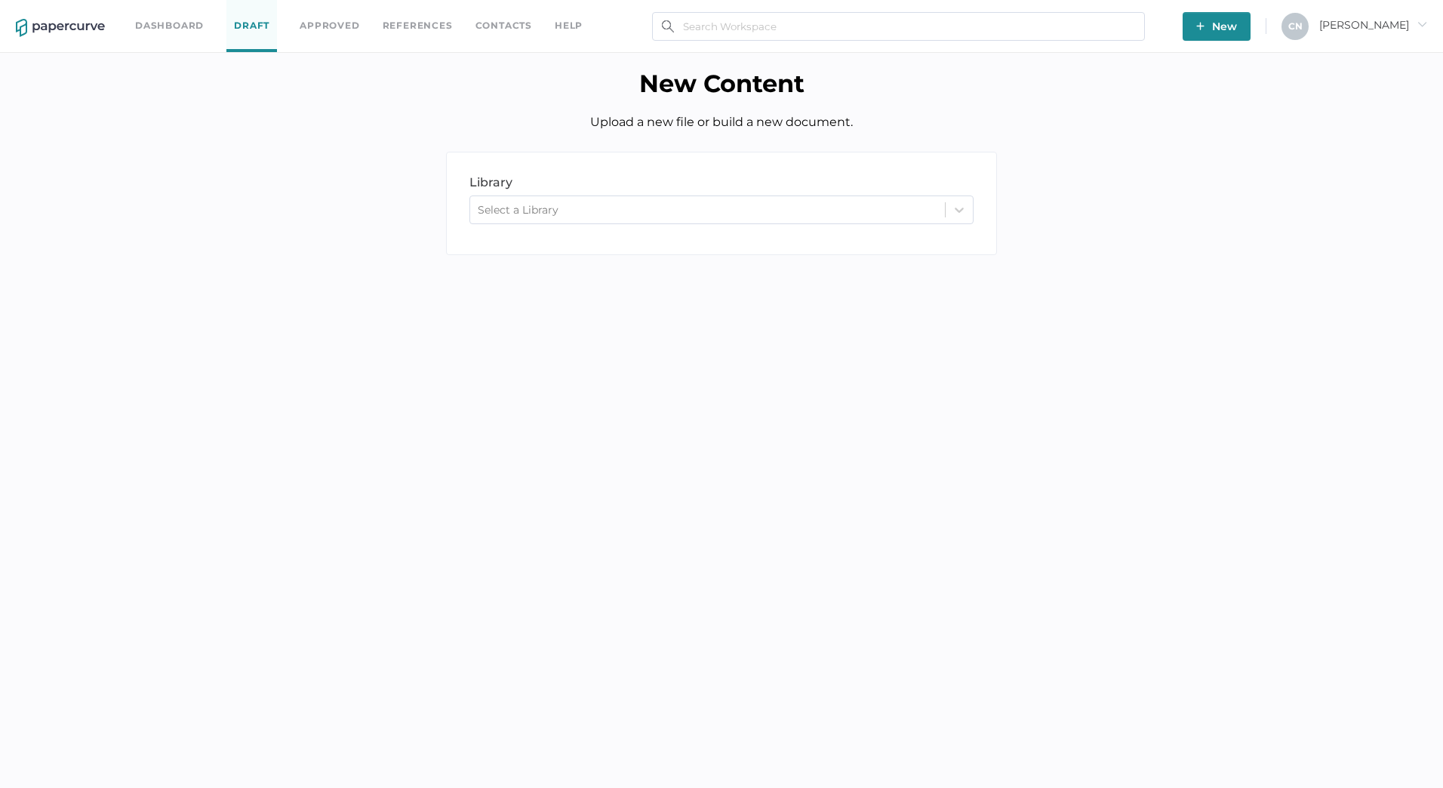
click at [346, 22] on link "Approved" at bounding box center [330, 25] width 60 height 17
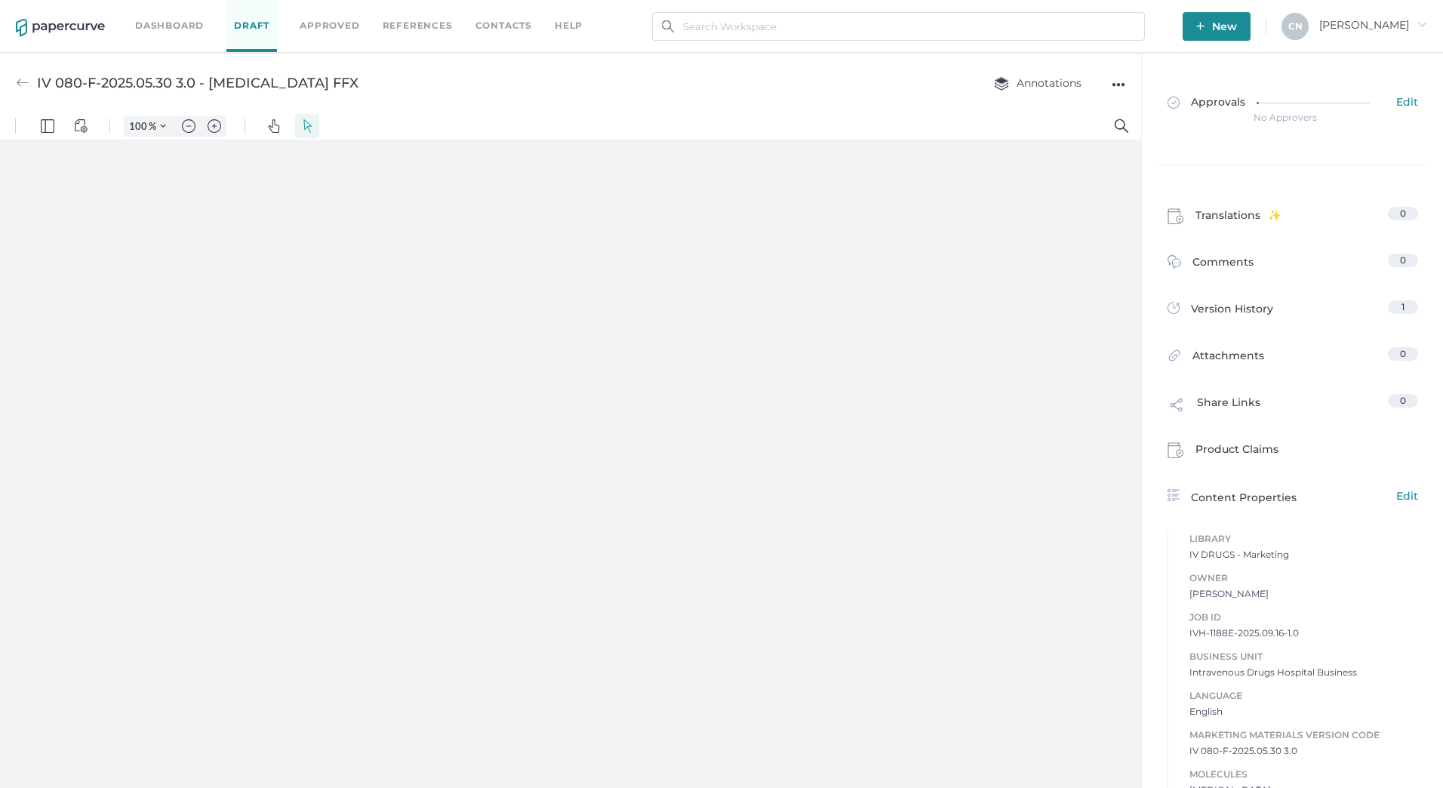
type input "83"
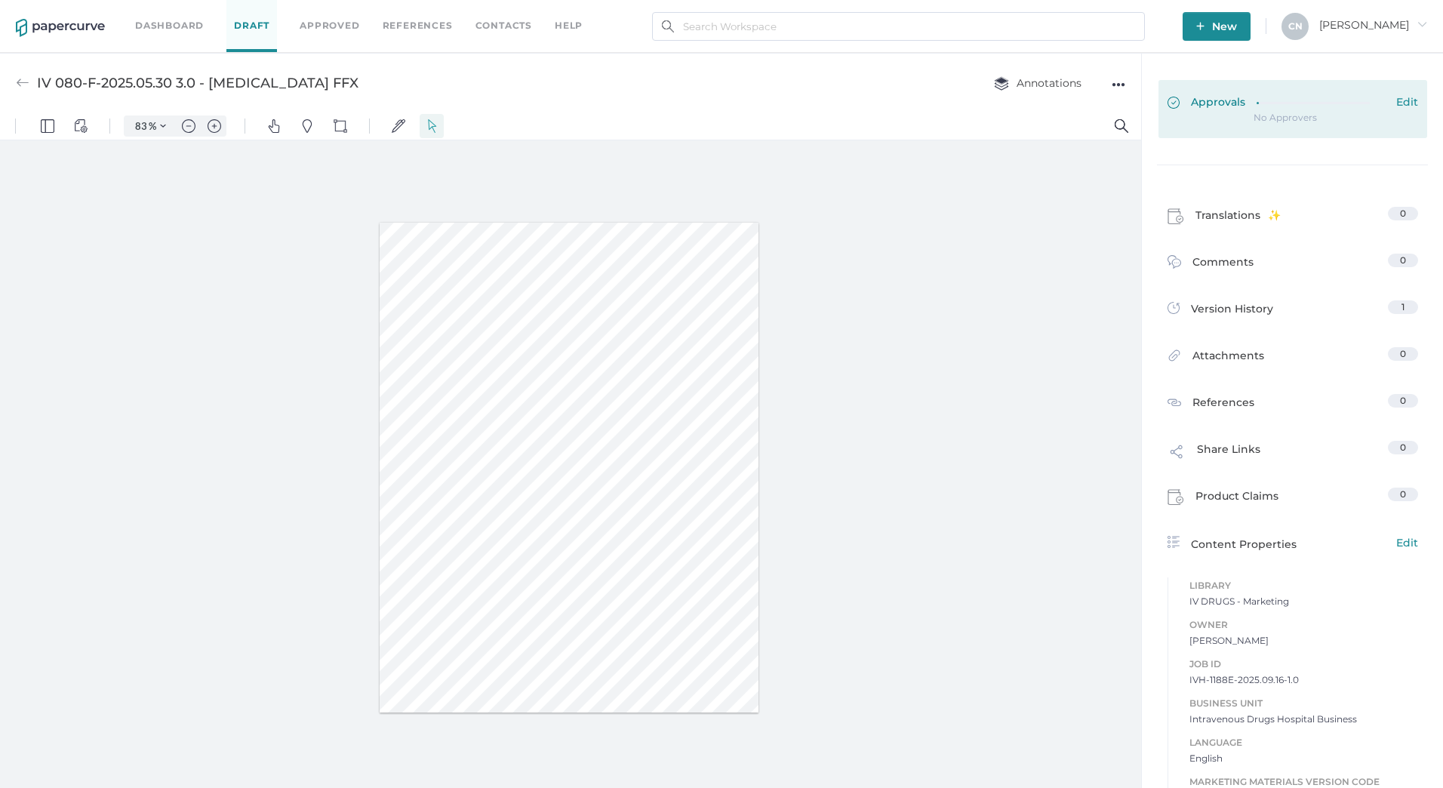
click at [1263, 110] on div at bounding box center [1321, 103] width 128 height 17
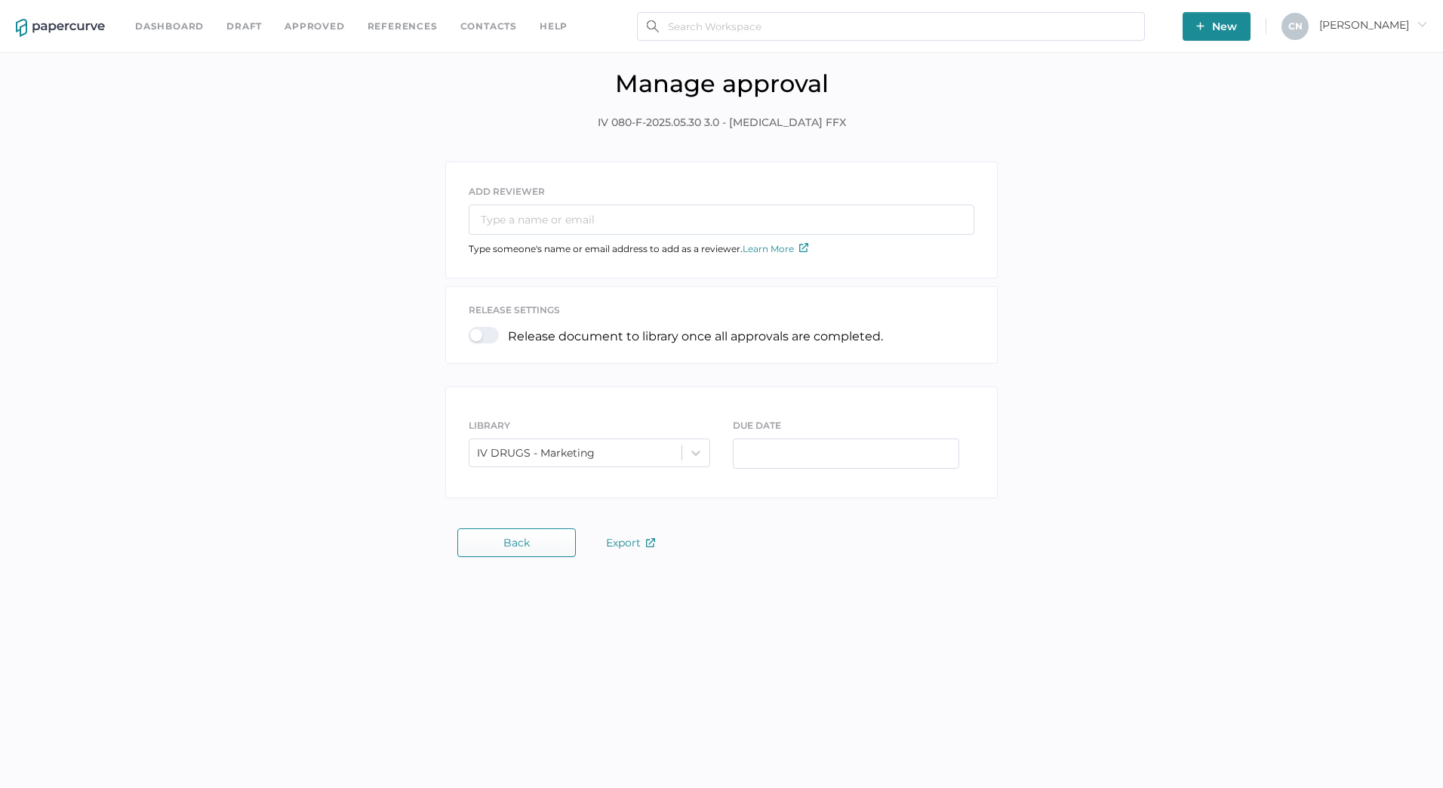
click at [495, 337] on div at bounding box center [488, 335] width 39 height 17
click at [472, 329] on input "checkbox" at bounding box center [472, 329] width 0 height 0
click at [537, 220] on input "text" at bounding box center [722, 220] width 506 height 30
click at [557, 537] on button "Back" at bounding box center [516, 542] width 118 height 29
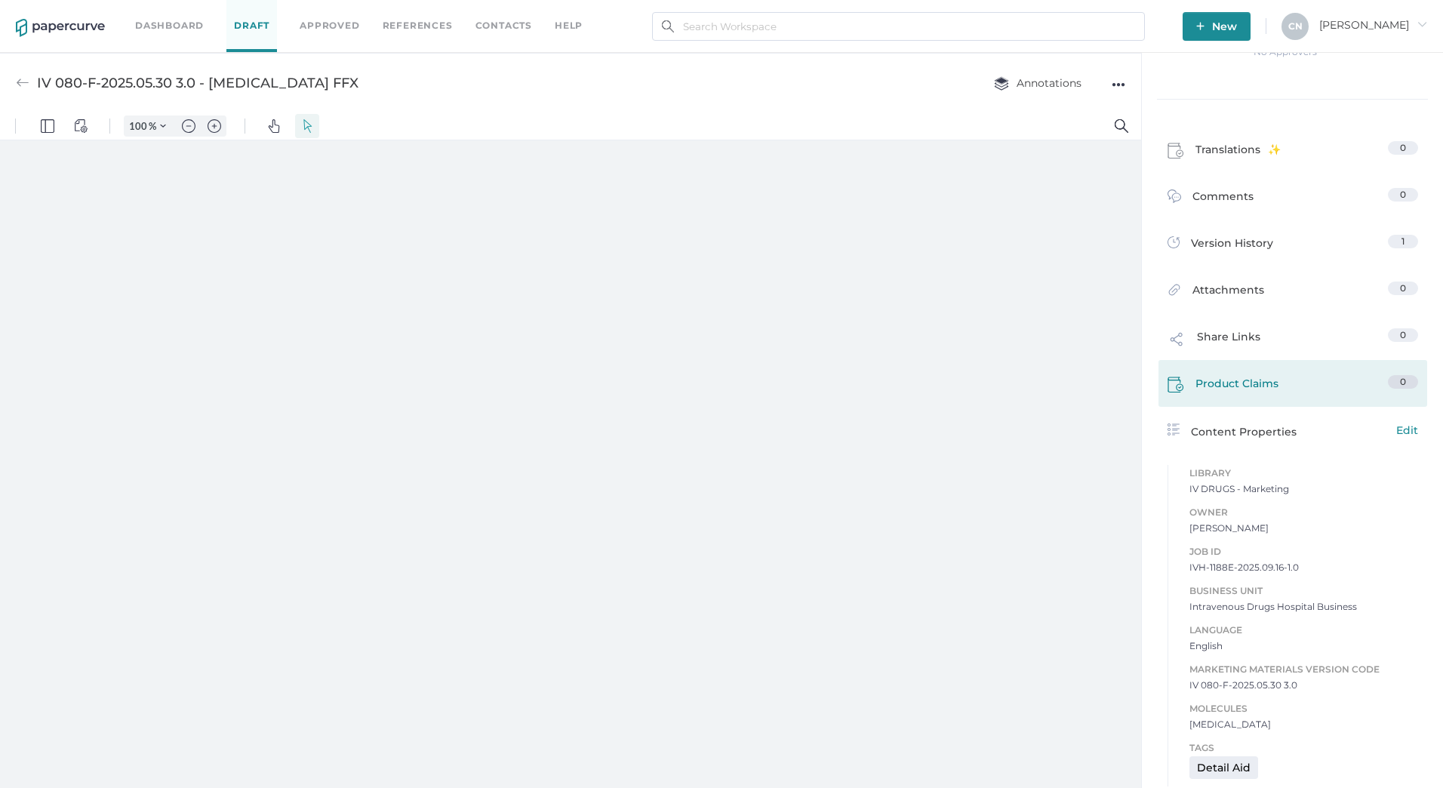
scroll to position [72, 0]
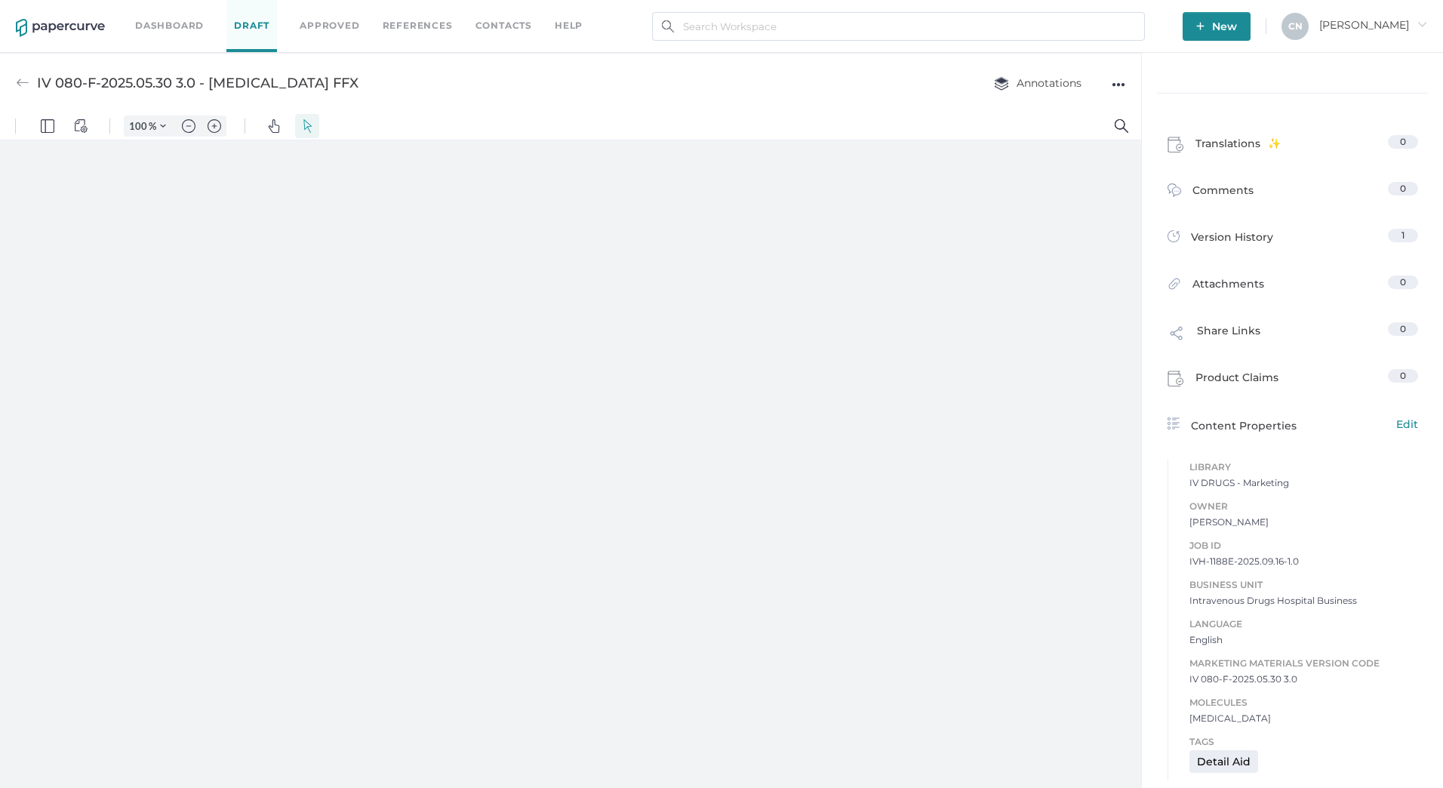
type input "83"
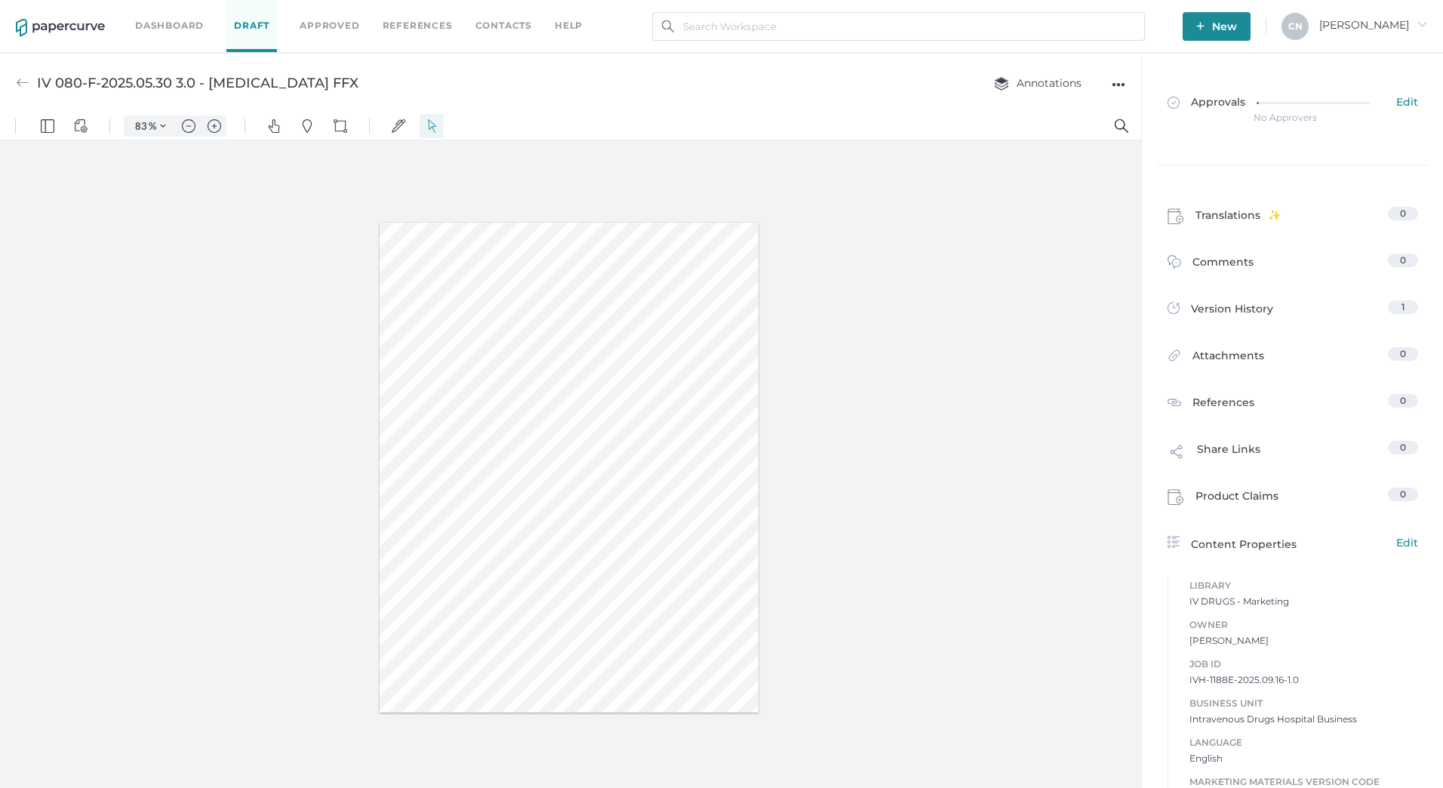
click at [1130, 85] on div "IV 080-F-2025.05.30 3.0 - Calcium Gluconate FFX Annotations ●●●" at bounding box center [570, 83] width 1141 height 60
click at [1120, 83] on div "●●●" at bounding box center [1119, 84] width 14 height 21
click at [379, 158] on div at bounding box center [570, 467] width 1141 height 654
click at [403, 124] on img "Signatures" at bounding box center [399, 126] width 14 height 14
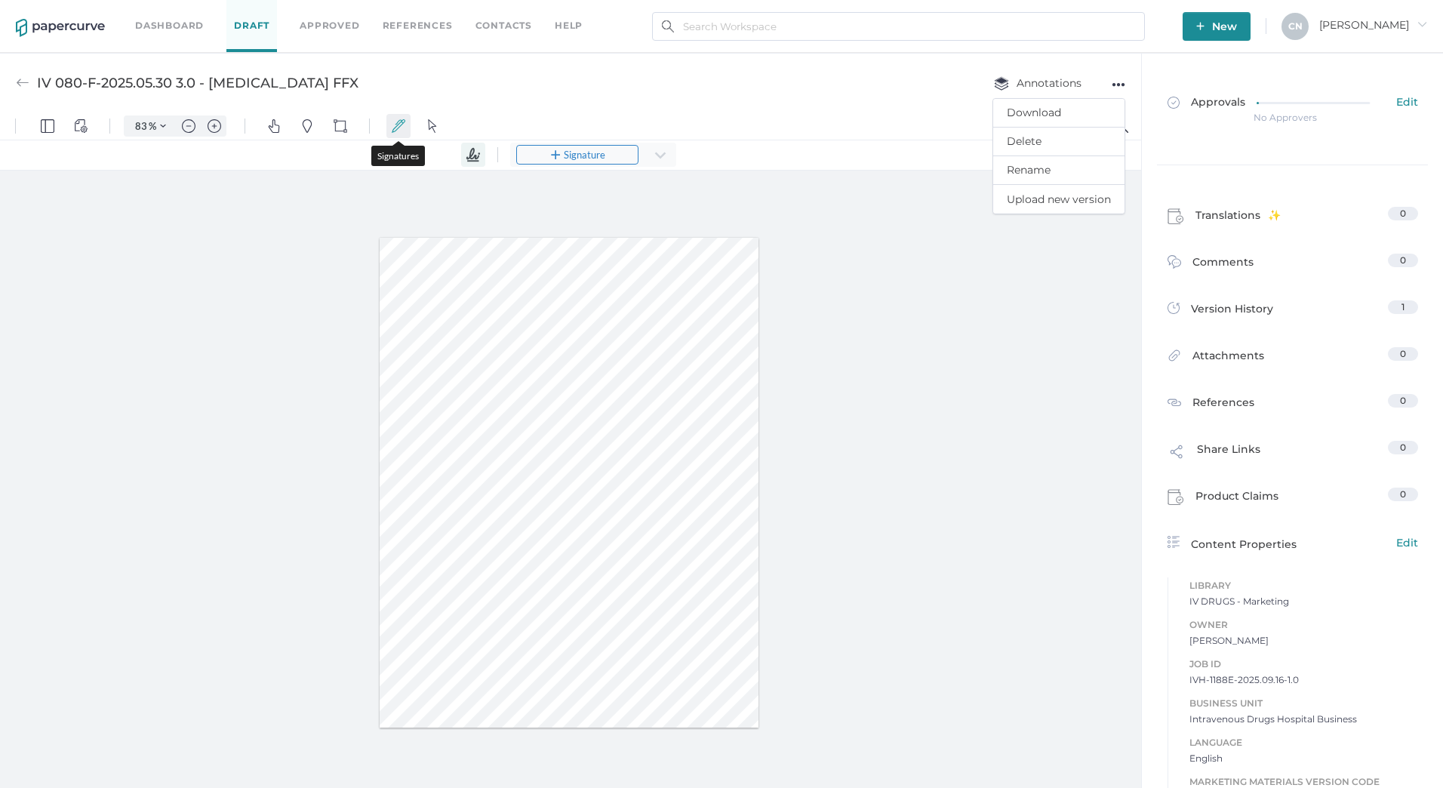
click at [403, 123] on img "Signatures" at bounding box center [399, 126] width 14 height 14
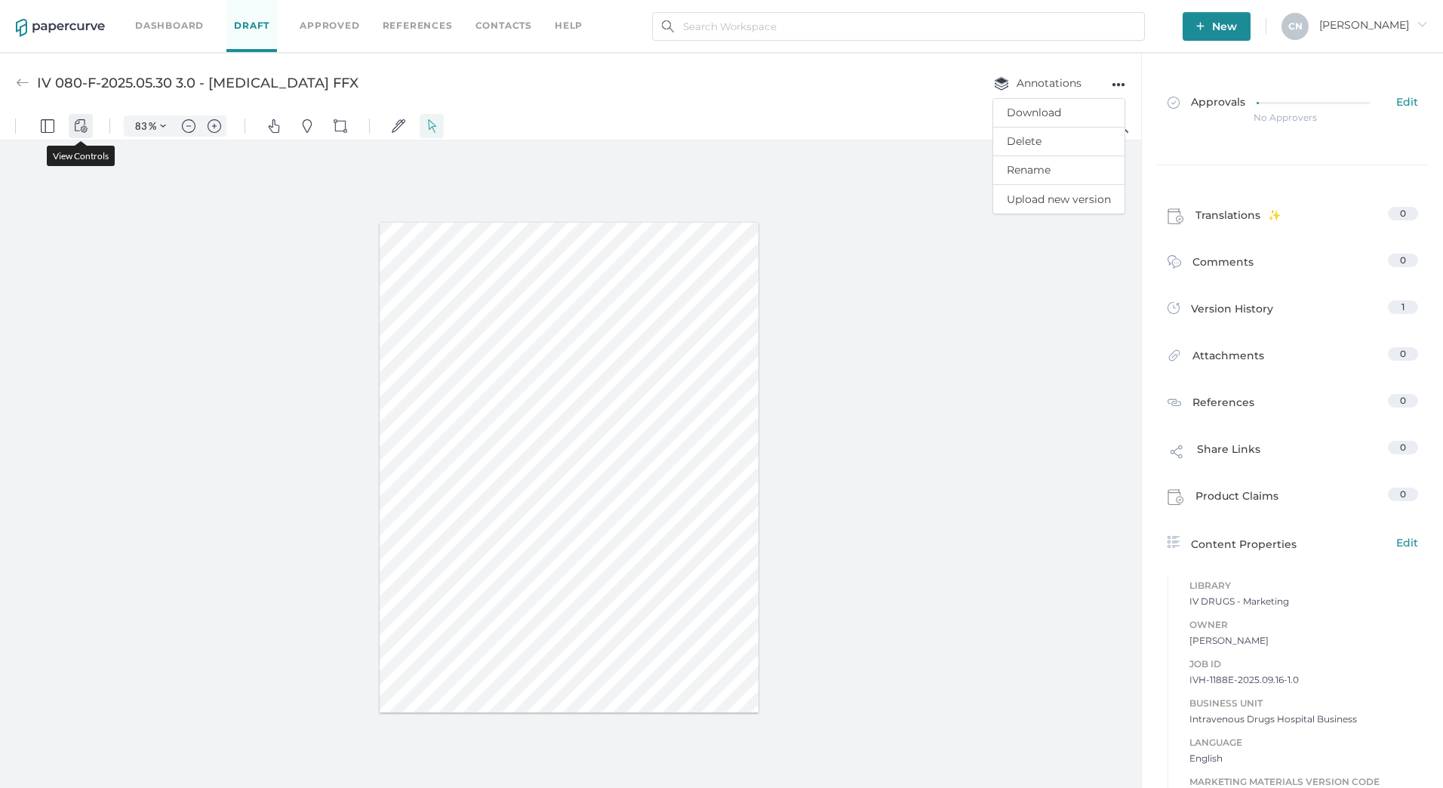
click at [75, 119] on img "View Controls" at bounding box center [81, 126] width 14 height 14
click at [280, 259] on div at bounding box center [570, 467] width 1141 height 654
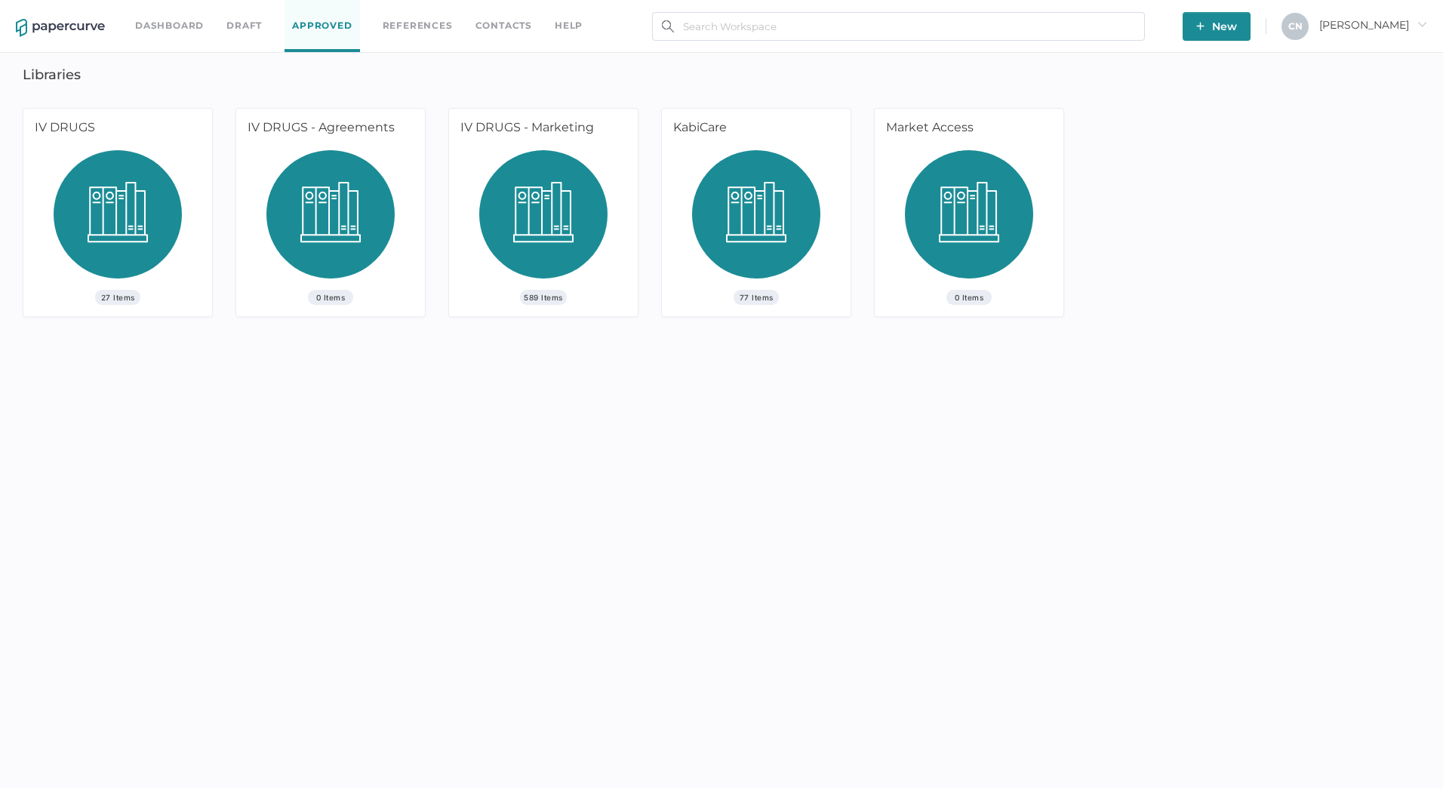
click at [547, 293] on span "589 Items" at bounding box center [543, 297] width 47 height 15
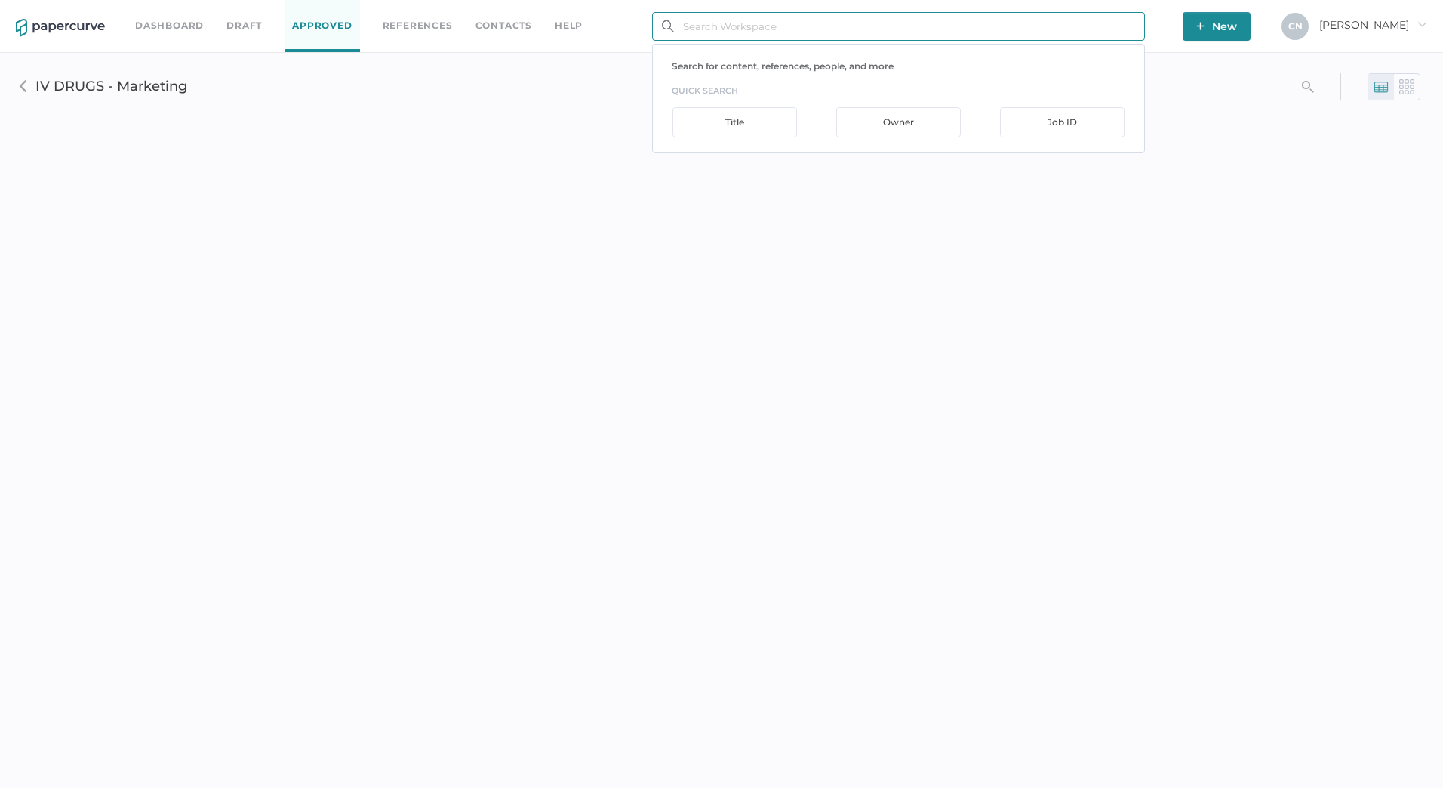
click at [712, 25] on input "text" at bounding box center [898, 26] width 493 height 29
click at [819, 37] on input "text" at bounding box center [898, 26] width 493 height 29
type input "iv-080-"
click at [789, 130] on div "Title" at bounding box center [734, 122] width 125 height 30
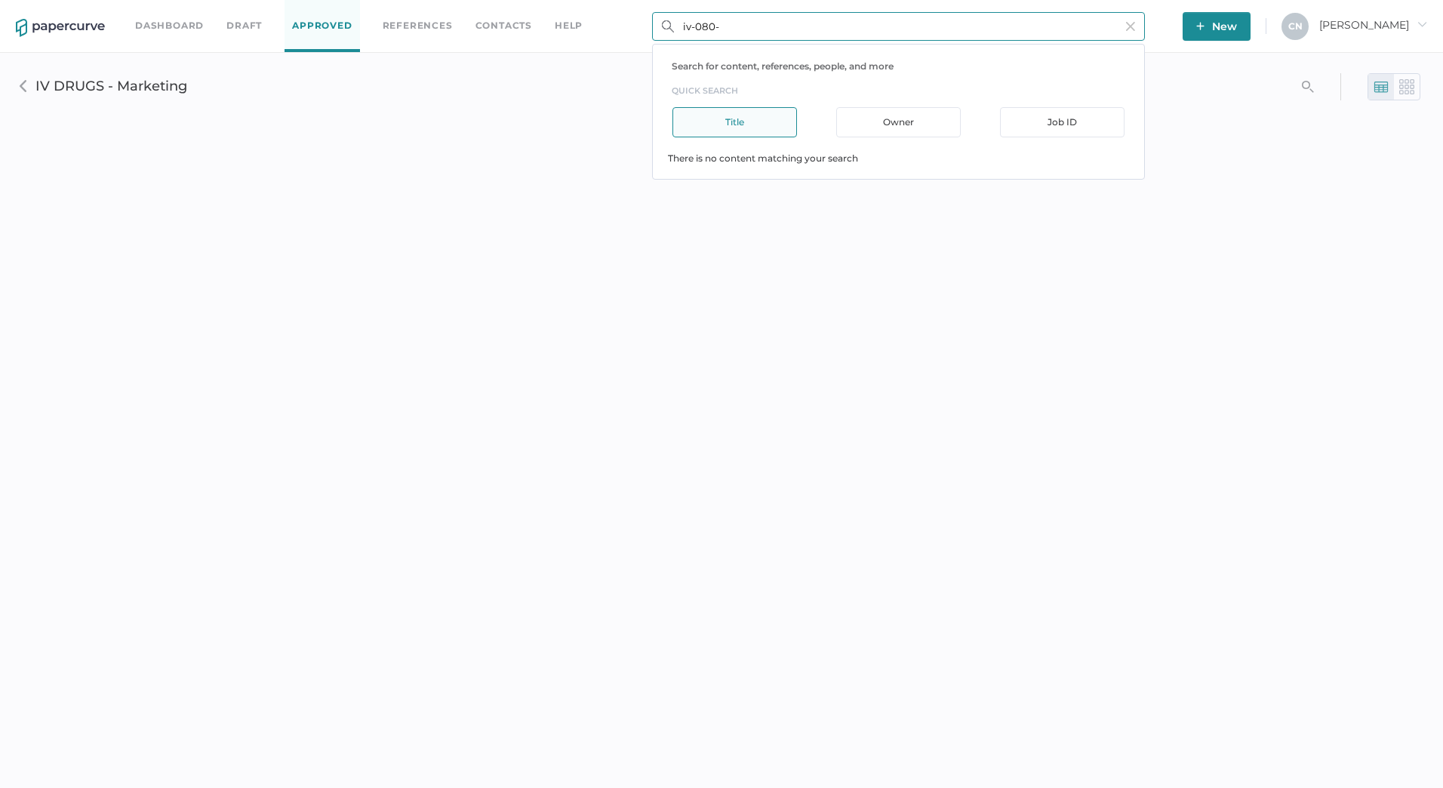
click at [802, 37] on input "iv-080-" at bounding box center [898, 26] width 493 height 29
click at [799, 32] on input "text" at bounding box center [898, 26] width 493 height 29
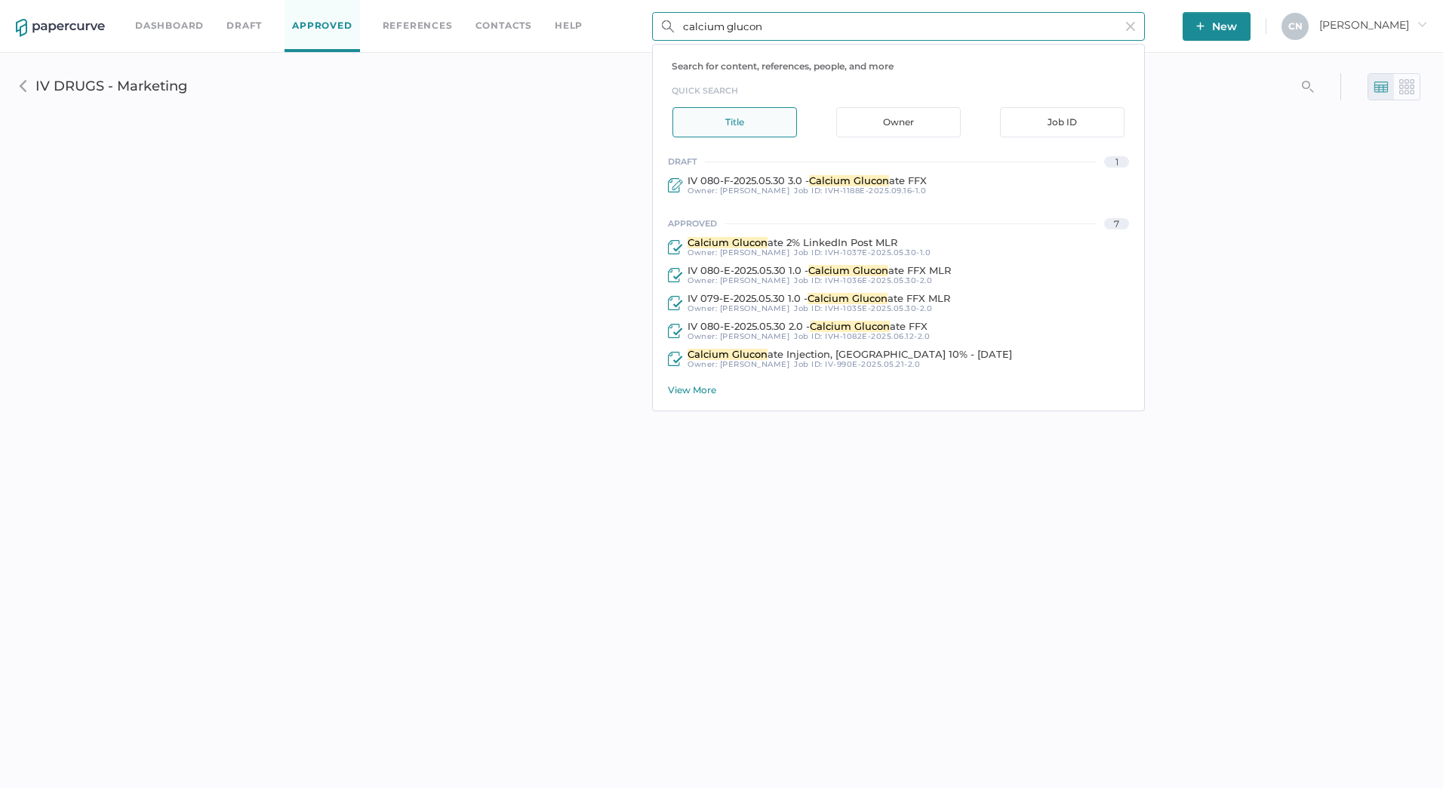
type input "calcium glucon"
click at [688, 388] on div "View More" at bounding box center [906, 389] width 476 height 11
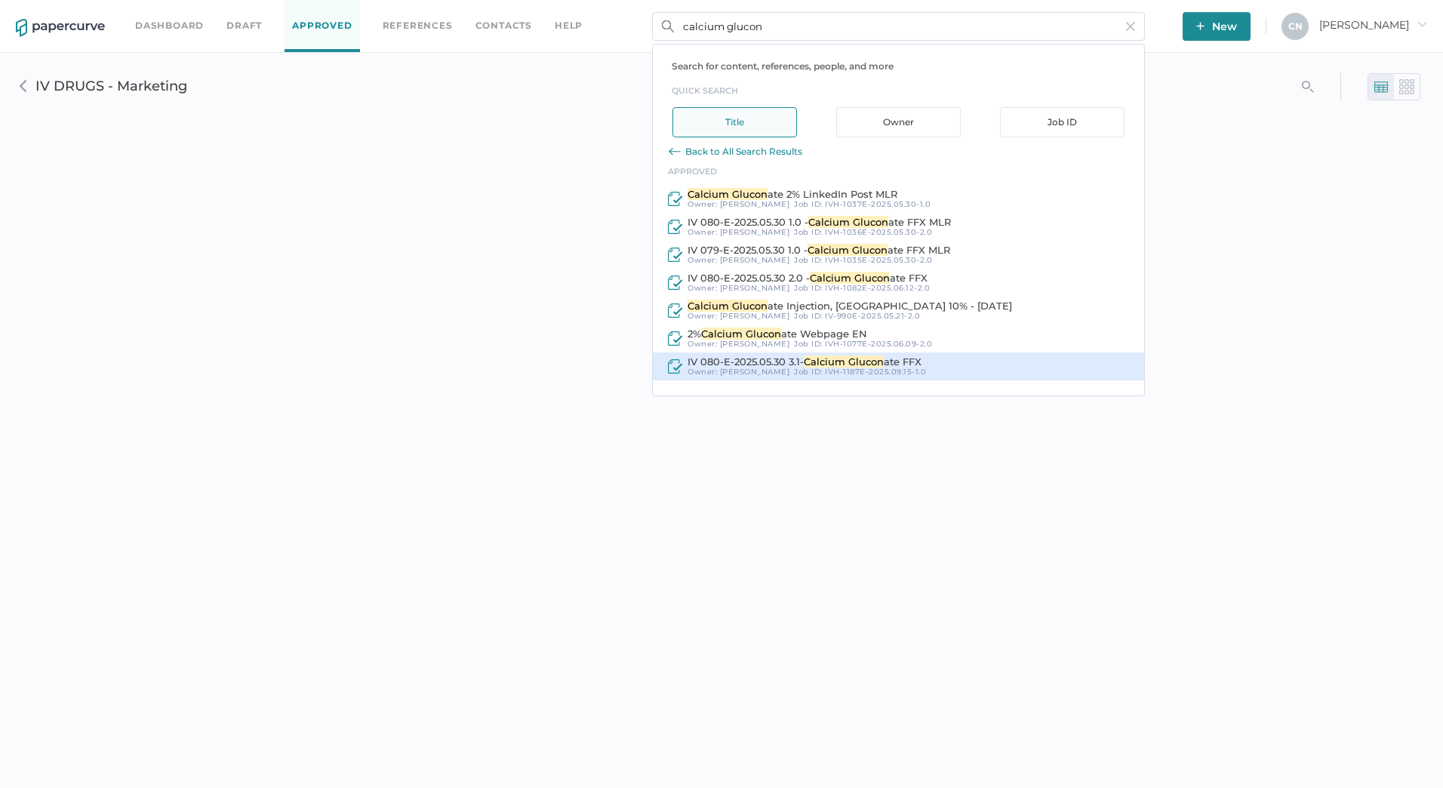
click at [701, 366] on span "IV 080-E-2025.05.30 3.1-" at bounding box center [746, 361] width 116 height 12
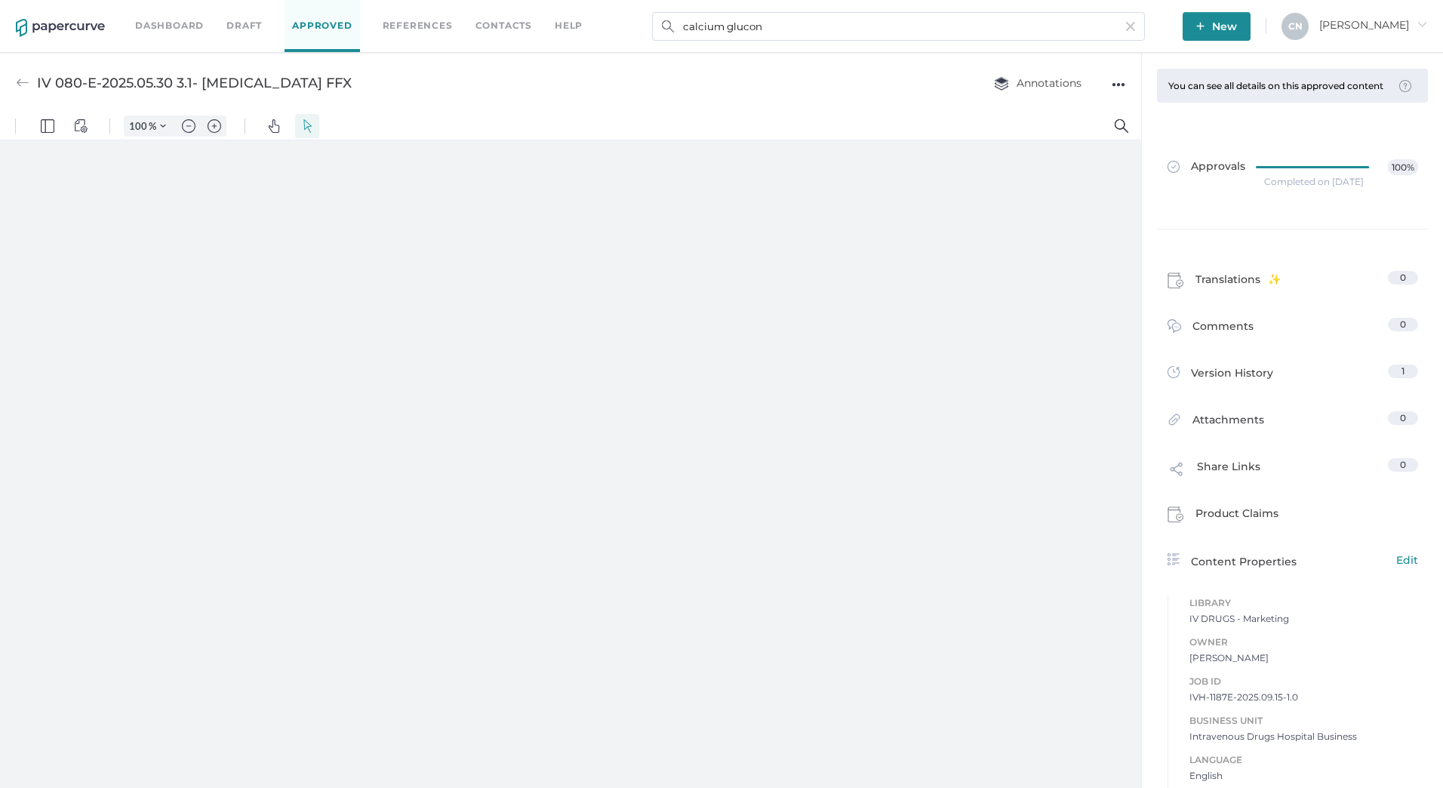
type input "83"
